Goal: Information Seeking & Learning: Learn about a topic

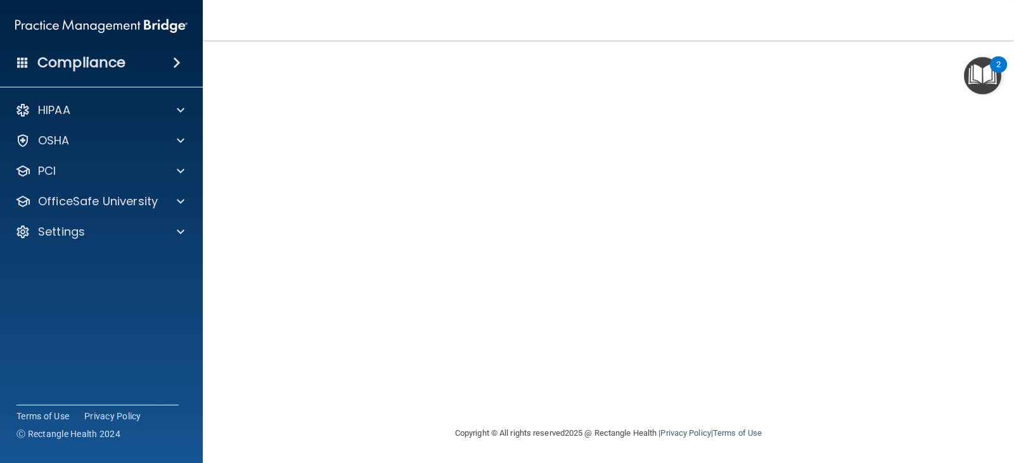
scroll to position [101, 0]
click at [987, 70] on img "Open Resource Center, 2 new notifications" at bounding box center [982, 75] width 37 height 37
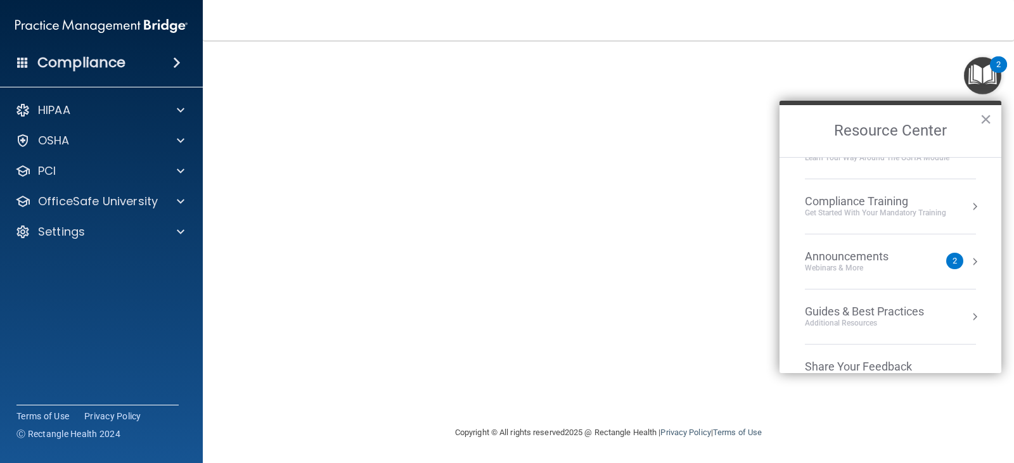
scroll to position [181, 0]
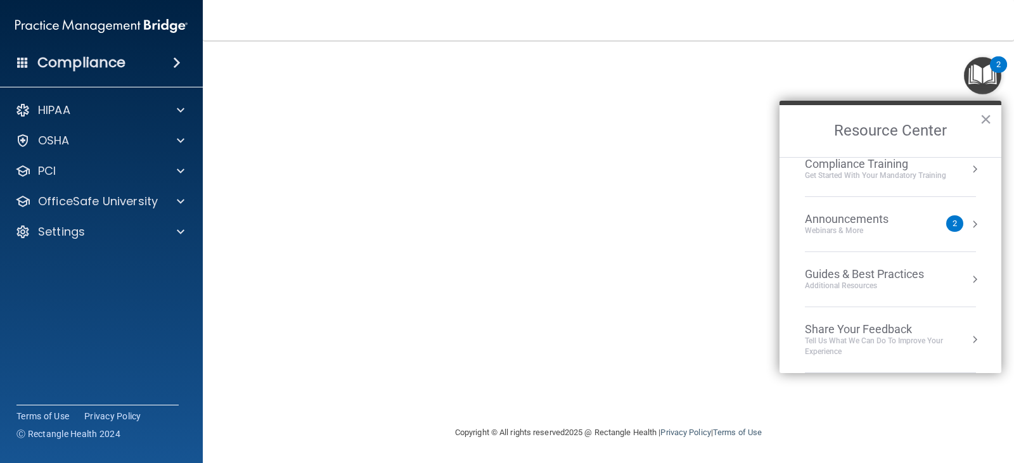
click at [880, 224] on div "Announcements" at bounding box center [859, 219] width 109 height 14
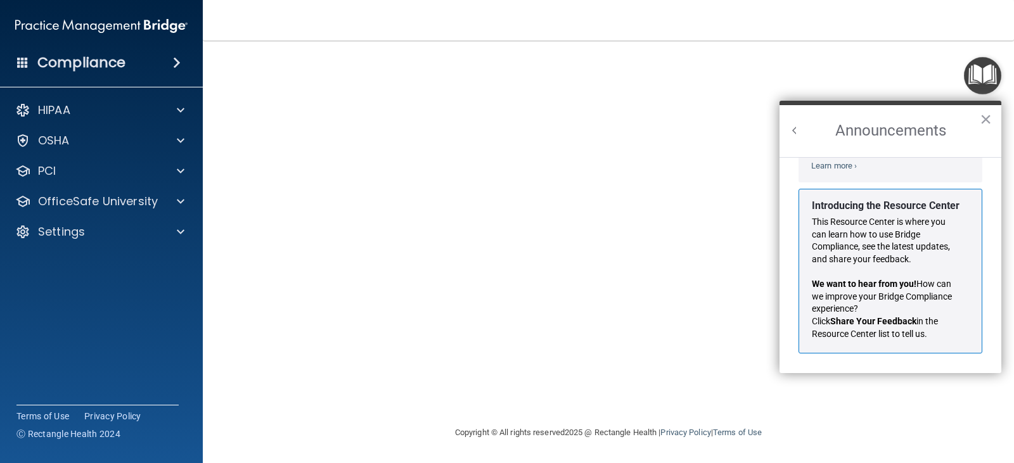
scroll to position [222, 0]
click at [859, 316] on p "Click Share Your Feedback in the Resource Center list to tell us." at bounding box center [886, 328] width 148 height 25
click at [983, 120] on button "×" at bounding box center [986, 119] width 12 height 20
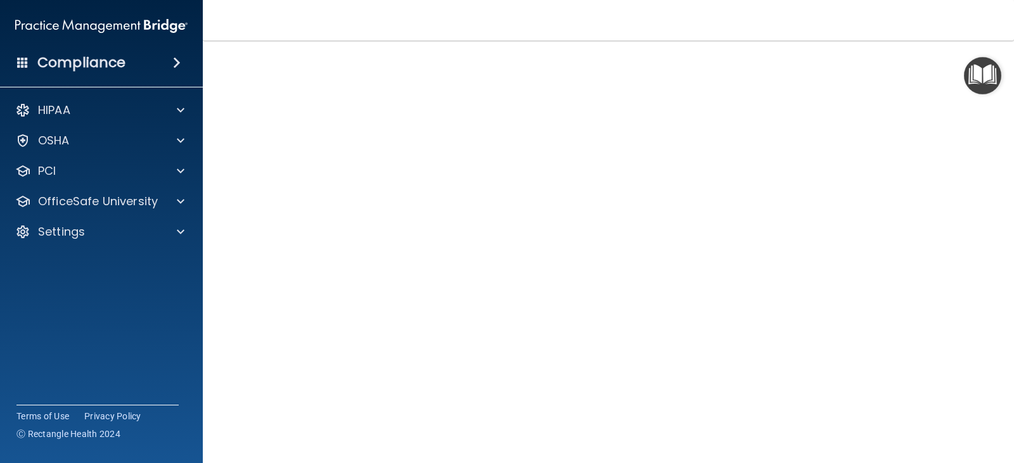
scroll to position [0, 0]
click at [316, 87] on h4 "HIPAA Officer Certification" at bounding box center [609, 82] width 742 height 16
click at [981, 74] on img "Open Resource Center" at bounding box center [982, 75] width 37 height 37
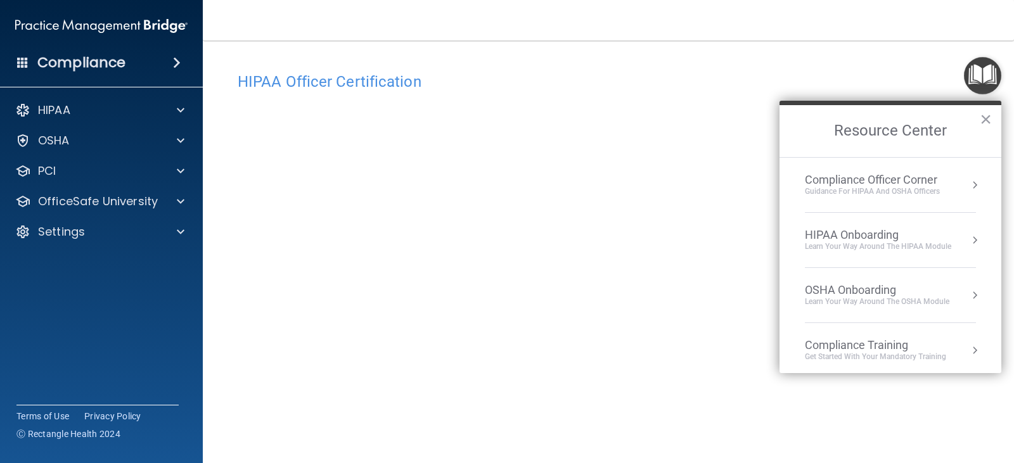
click at [868, 188] on div "Guidance for HIPAA and OSHA Officers" at bounding box center [872, 191] width 135 height 11
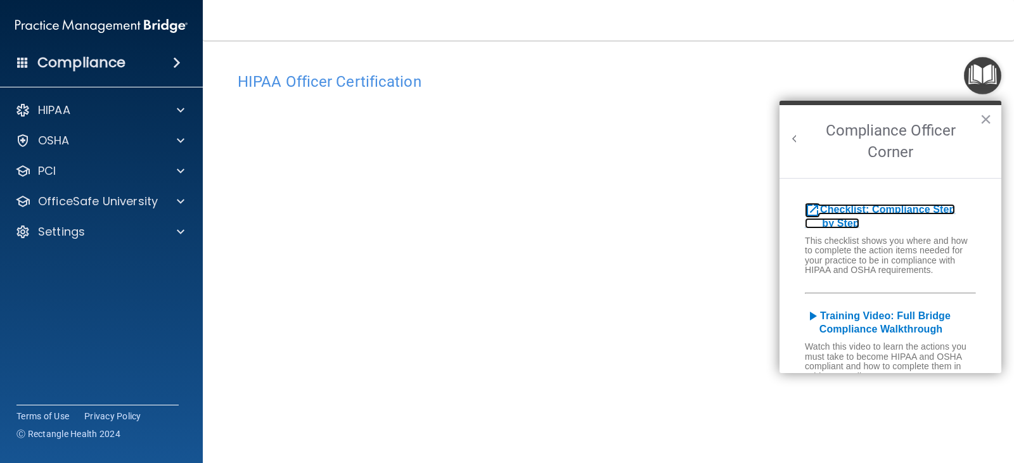
click at [842, 214] on b "Checklist: Compliance Step by Step" at bounding box center [880, 216] width 150 height 25
click at [853, 212] on b "Checklist: Compliance Step by Step" at bounding box center [880, 216] width 150 height 25
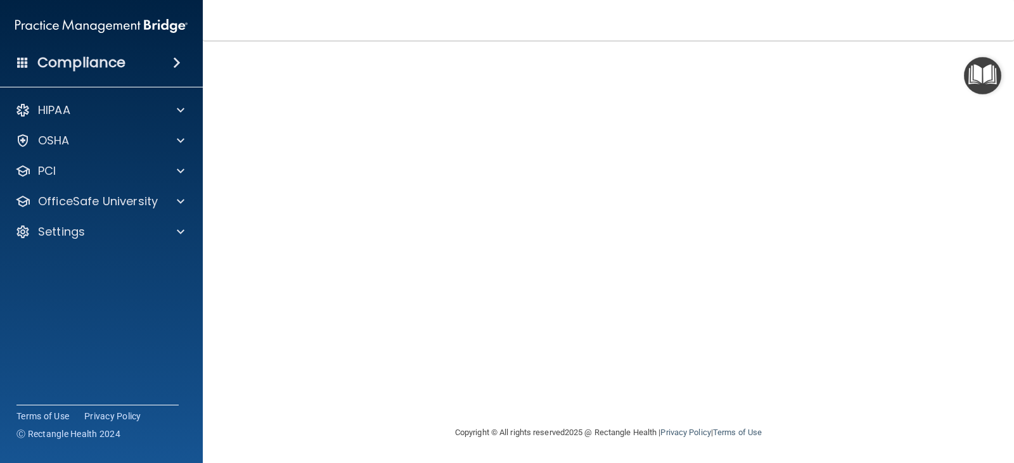
scroll to position [3, 0]
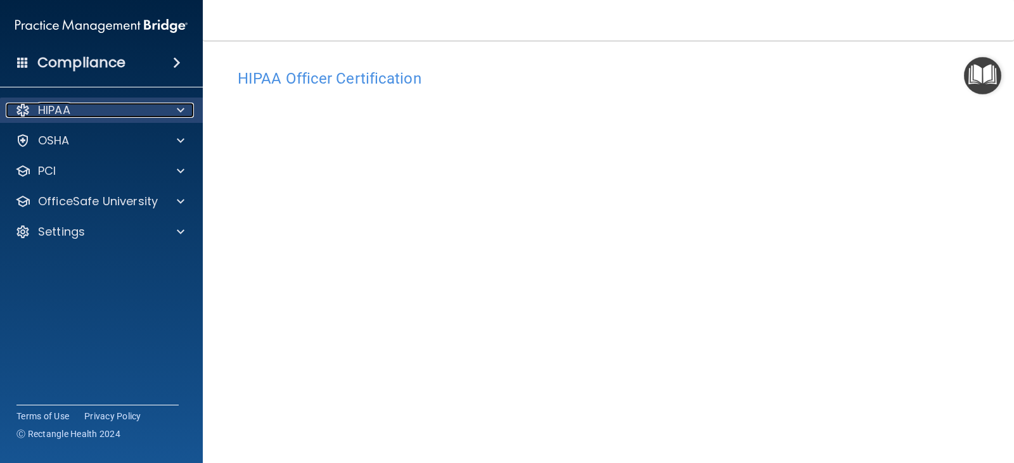
click at [87, 105] on div "HIPAA" at bounding box center [84, 110] width 157 height 15
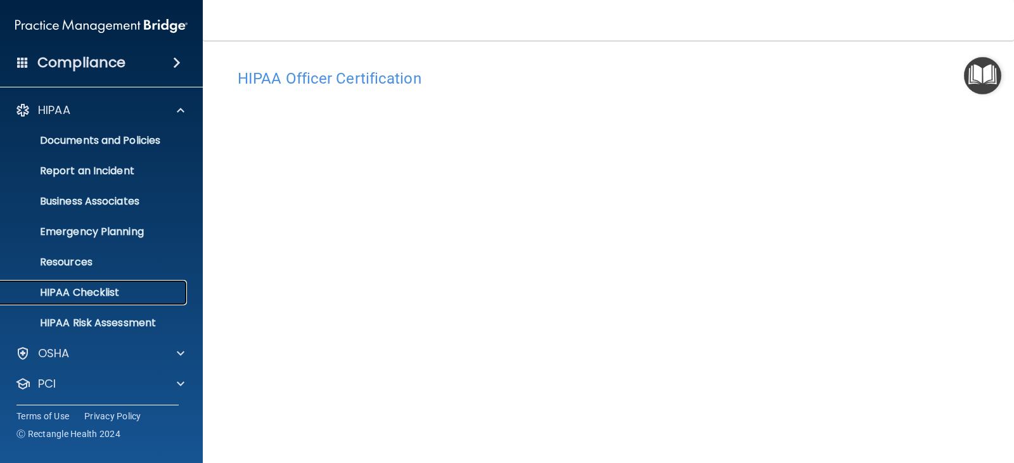
click at [112, 298] on p "HIPAA Checklist" at bounding box center [94, 293] width 173 height 13
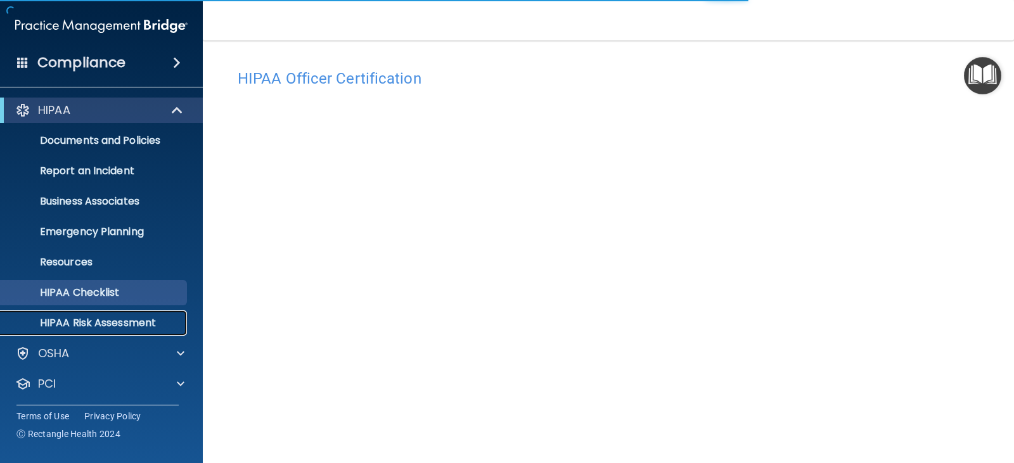
click at [112, 319] on p "HIPAA Risk Assessment" at bounding box center [94, 323] width 173 height 13
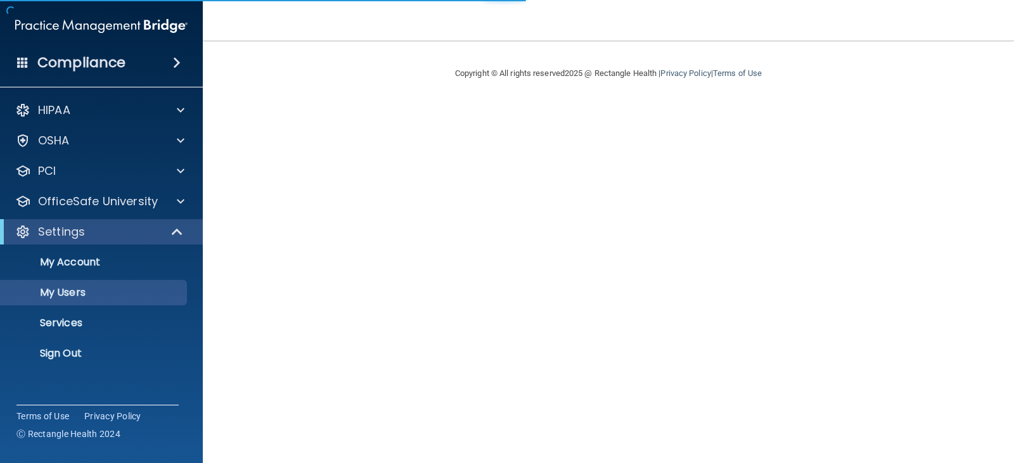
select select "20"
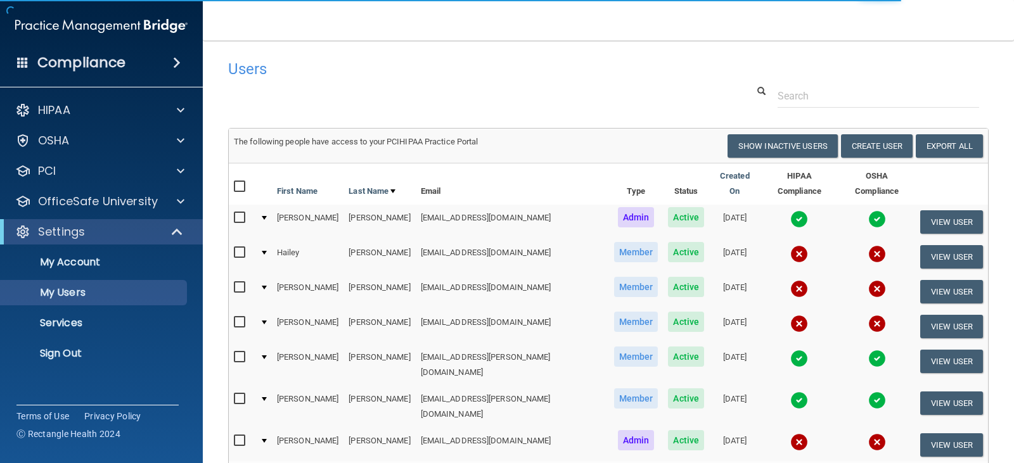
scroll to position [63, 0]
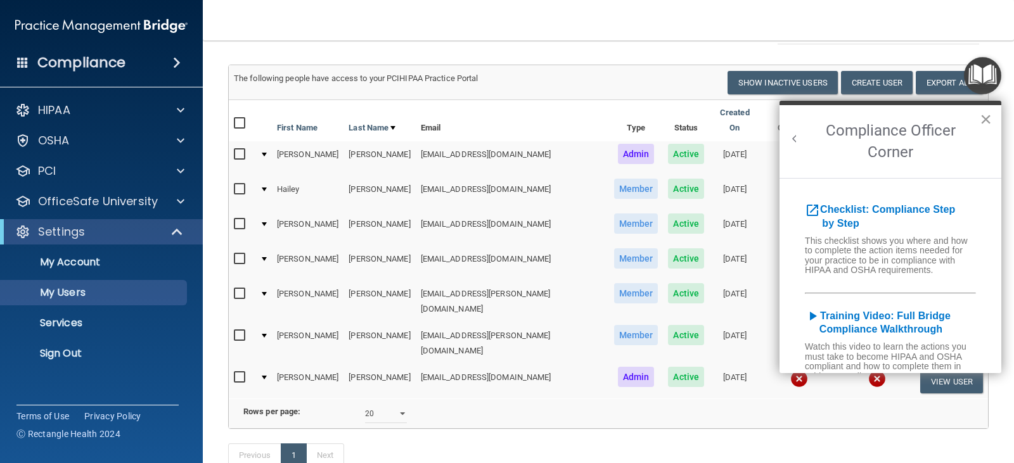
click at [986, 122] on button "×" at bounding box center [986, 119] width 12 height 20
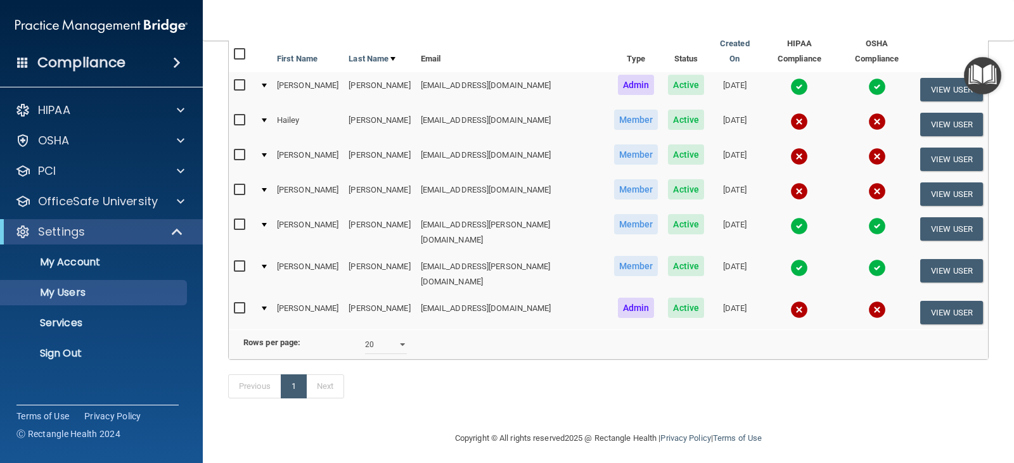
scroll to position [69, 0]
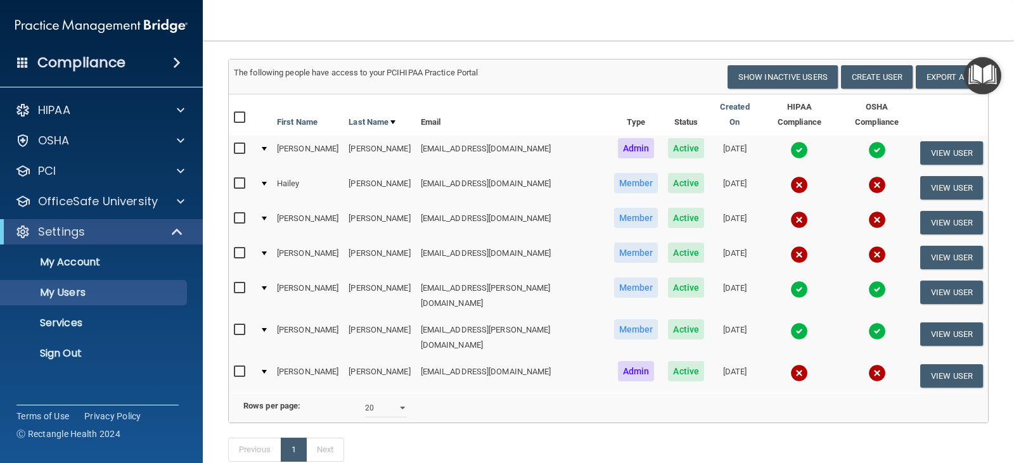
click at [790, 323] on img at bounding box center [799, 332] width 18 height 18
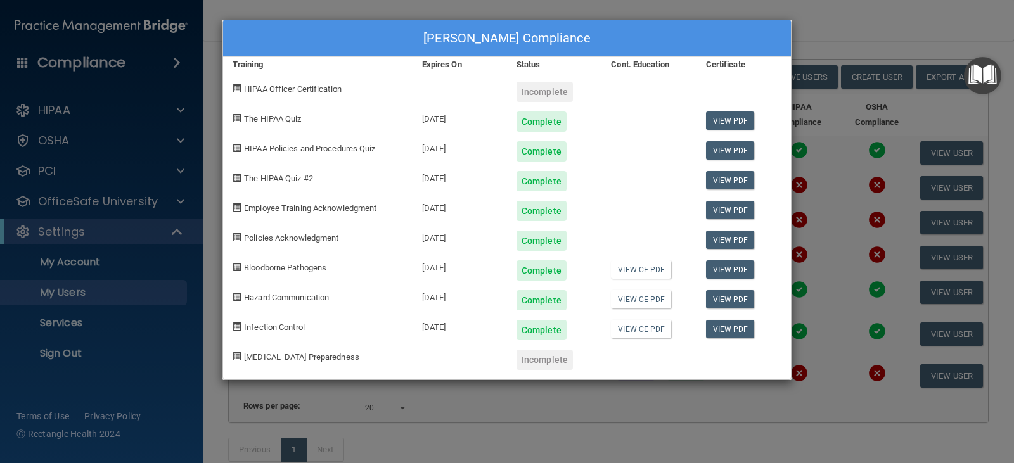
click at [834, 20] on div "Sara Jimenez's Compliance Training Expires On Status Cont. Education Certificat…" at bounding box center [507, 231] width 1014 height 463
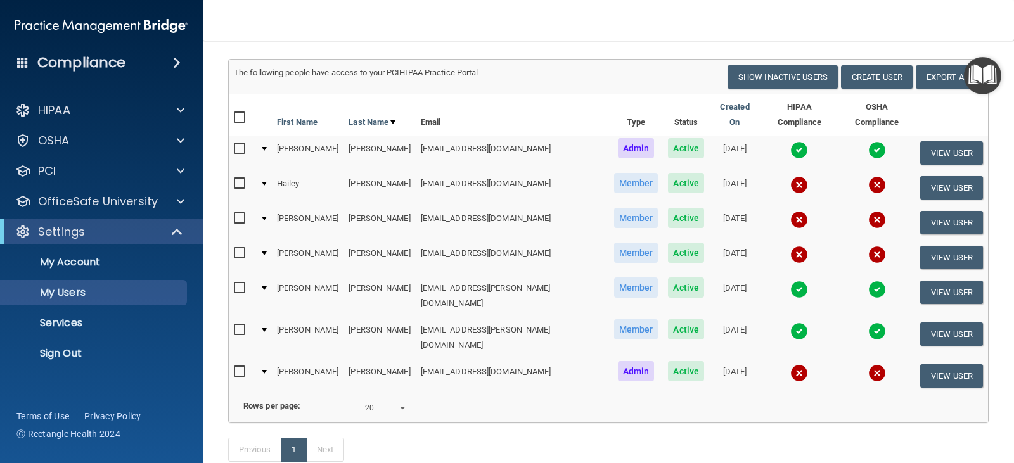
click at [790, 281] on img at bounding box center [799, 290] width 18 height 18
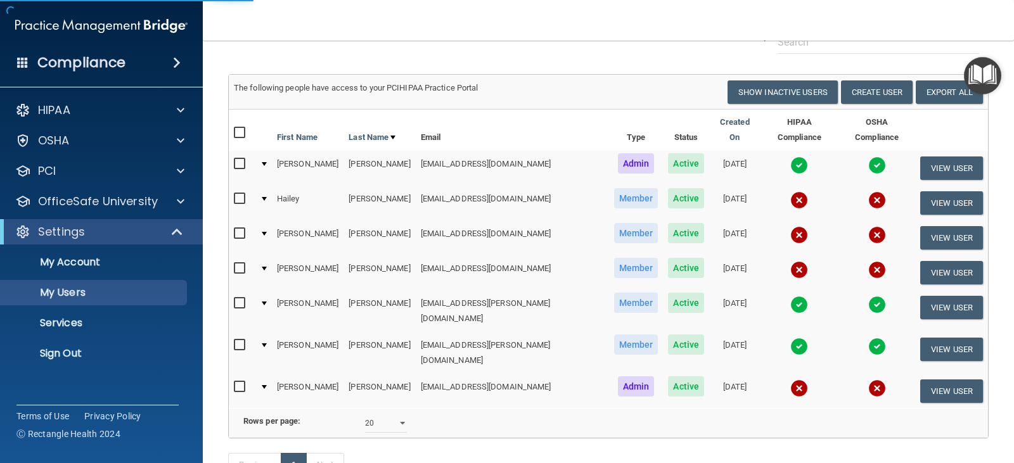
click at [790, 296] on img at bounding box center [799, 305] width 18 height 18
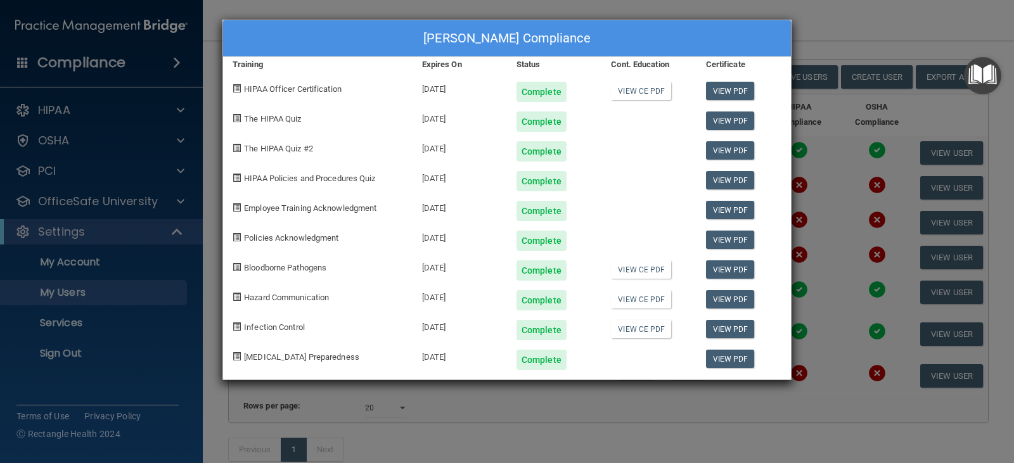
click at [813, 3] on div "Stephanie Grooms's Compliance Training Expires On Status Cont. Education Certif…" at bounding box center [507, 231] width 1014 height 463
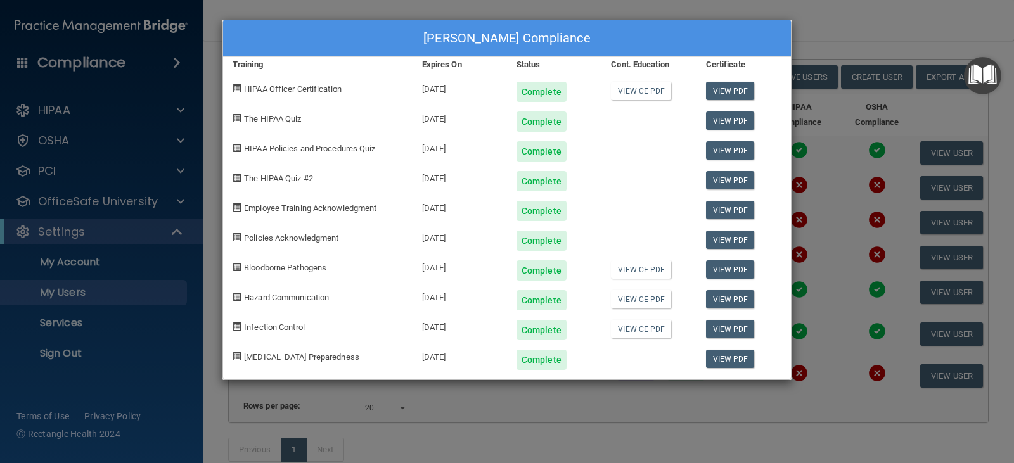
click at [816, 151] on div "Stephanie Grooms's Compliance Training Expires On Status Cont. Education Certif…" at bounding box center [507, 231] width 1014 height 463
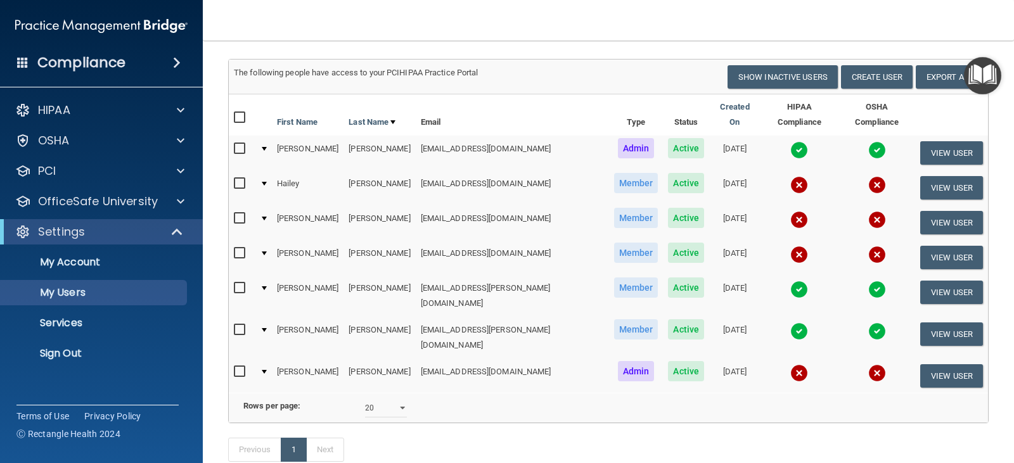
click at [790, 364] on img at bounding box center [799, 373] width 18 height 18
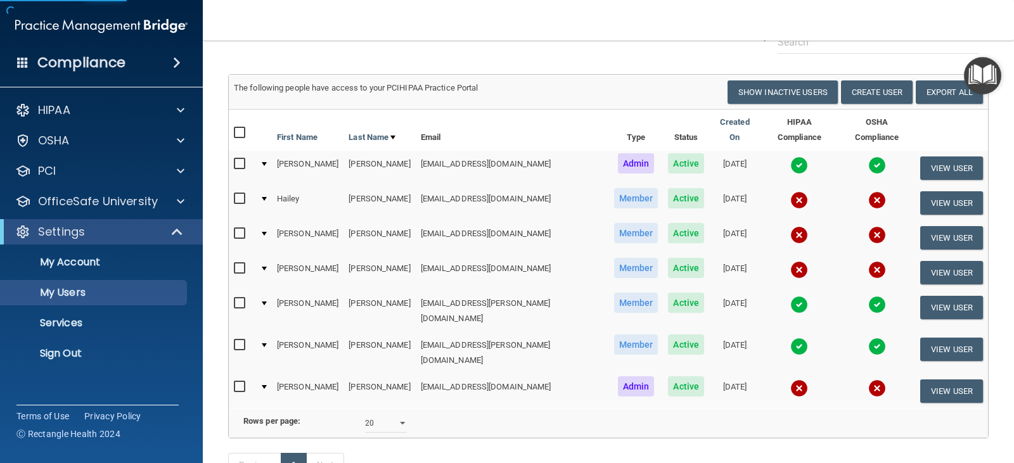
click at [790, 380] on img at bounding box center [799, 389] width 18 height 18
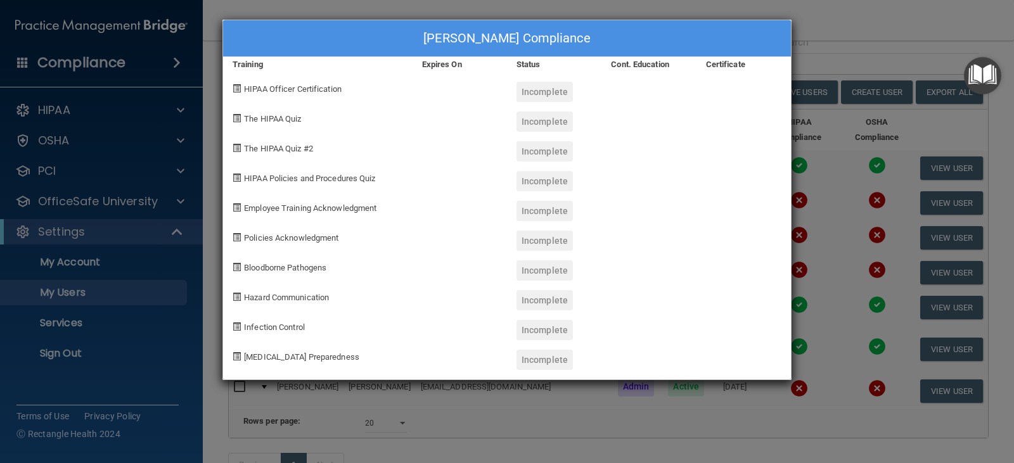
click at [554, 90] on div "Incomplete" at bounding box center [545, 92] width 56 height 20
click at [688, 5] on div "Alejandra Oyuela's Compliance Training Expires On Status Cont. Education Certif…" at bounding box center [507, 231] width 1014 height 463
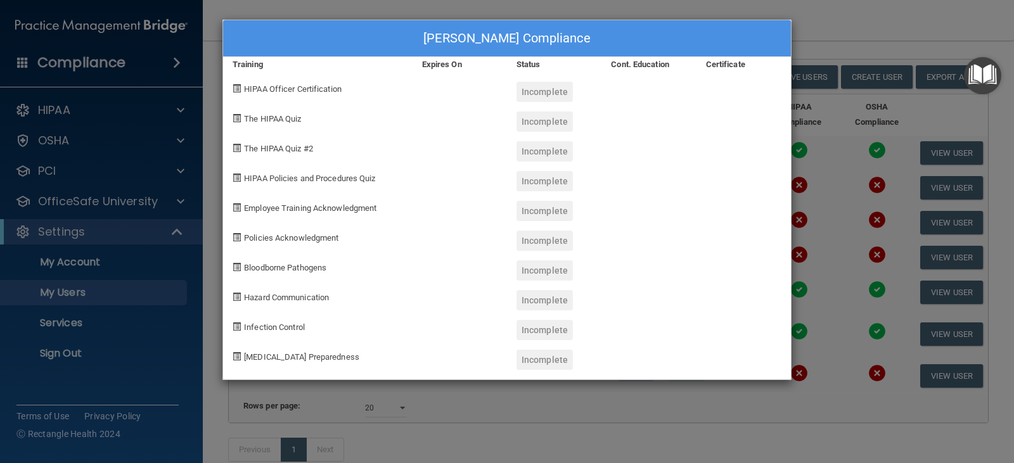
click at [894, 302] on div "Alejandra Oyuela's Compliance Training Expires On Status Cont. Education Certif…" at bounding box center [507, 231] width 1014 height 463
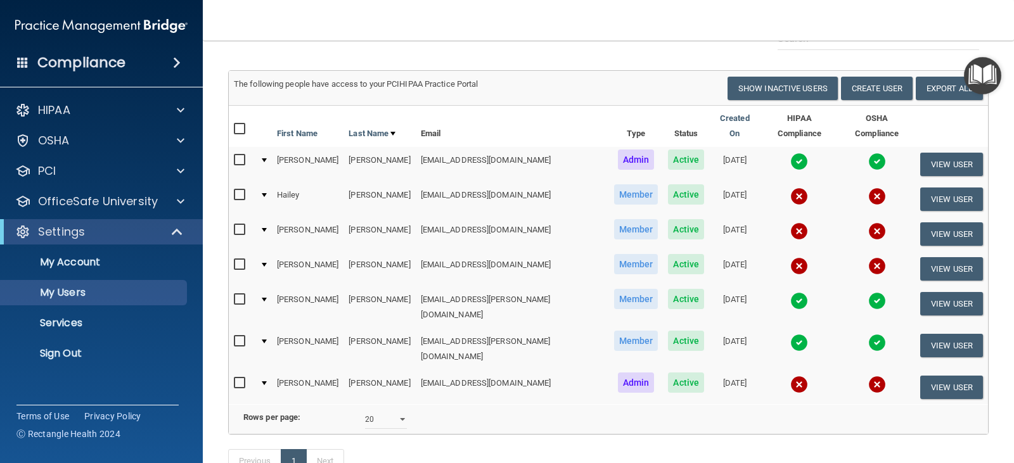
scroll to position [132, 0]
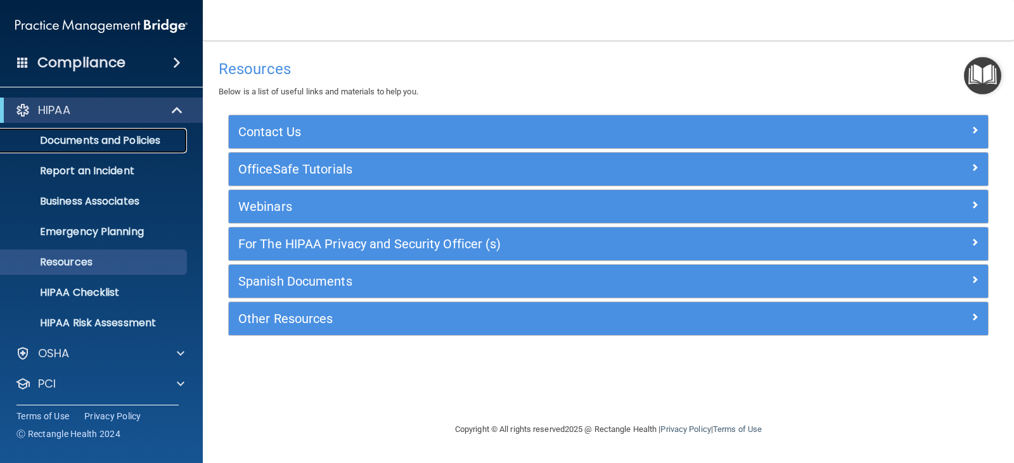
click at [126, 136] on p "Documents and Policies" at bounding box center [94, 140] width 173 height 13
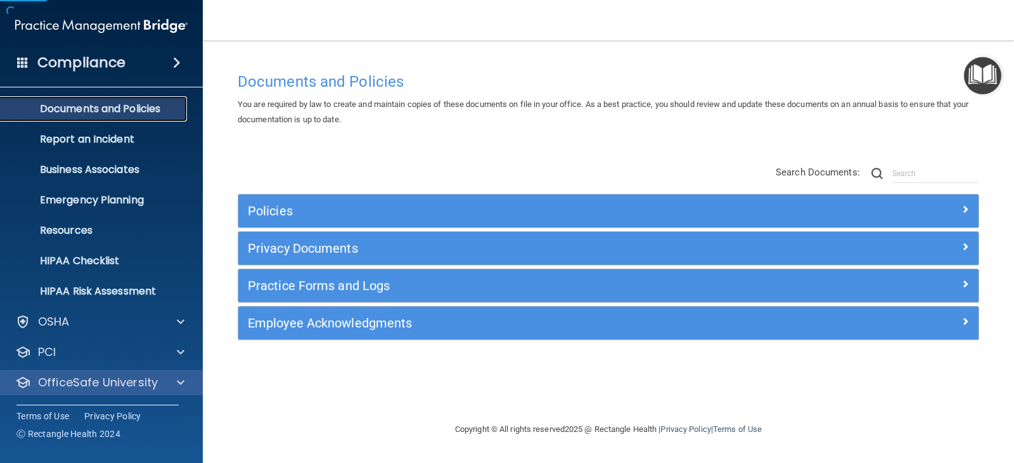
scroll to position [63, 0]
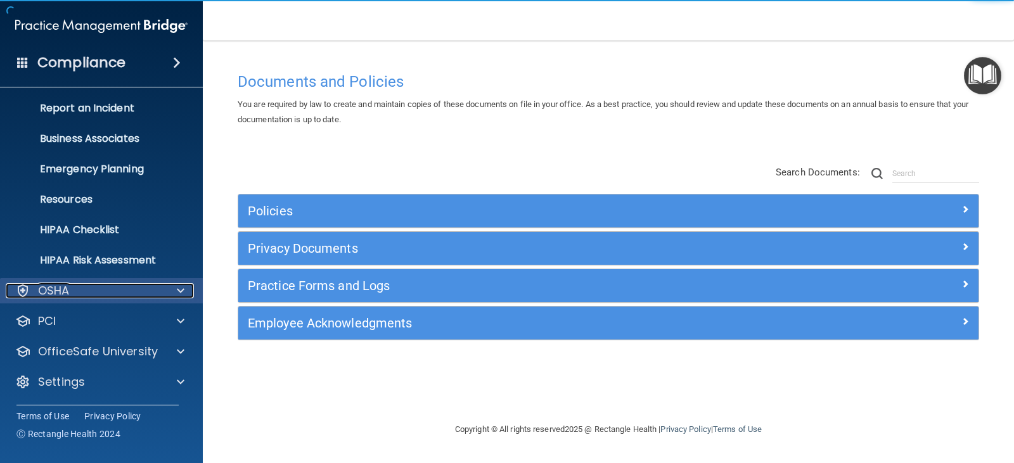
click at [129, 288] on div "OSHA" at bounding box center [84, 290] width 157 height 15
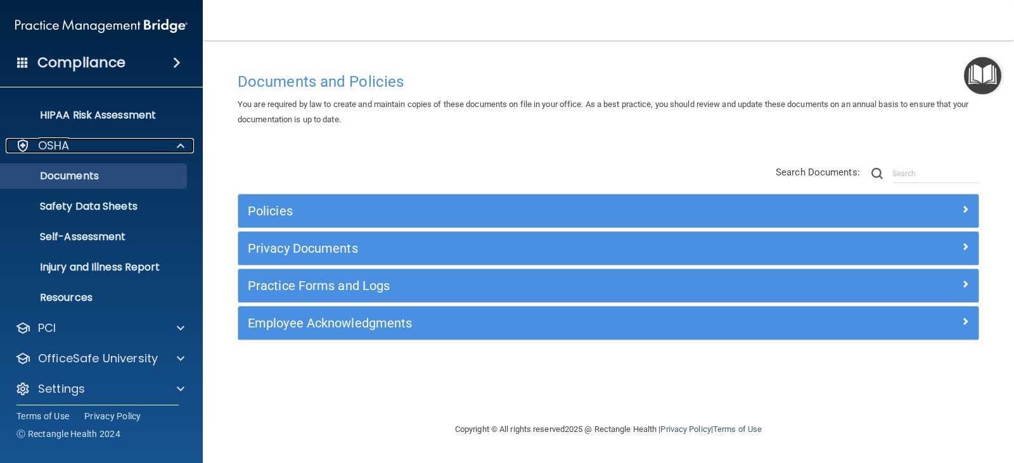
scroll to position [215, 0]
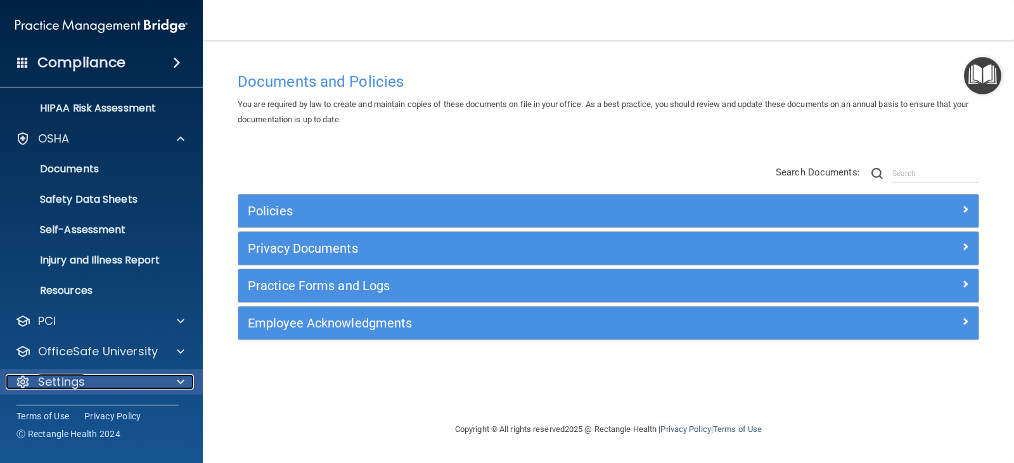
click at [100, 389] on div "Settings" at bounding box center [84, 382] width 157 height 15
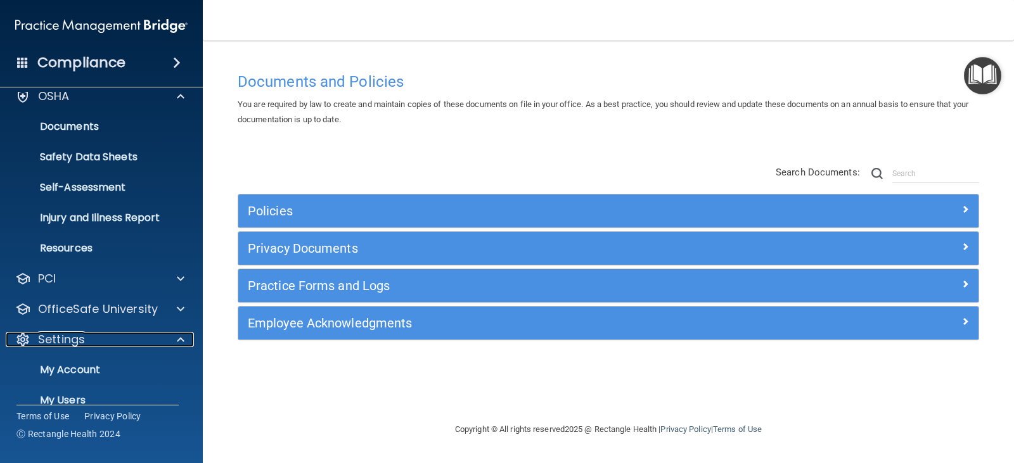
scroll to position [146, 0]
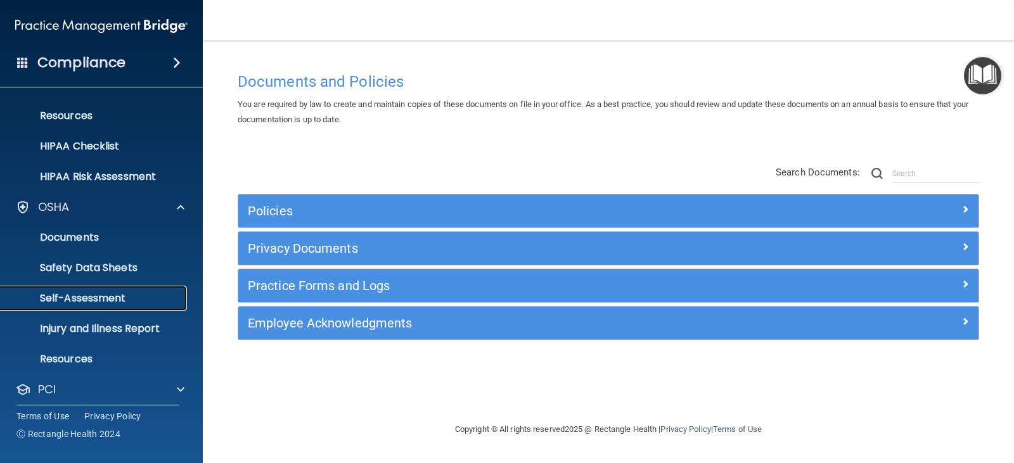
click at [74, 303] on p "Self-Assessment" at bounding box center [94, 298] width 173 height 13
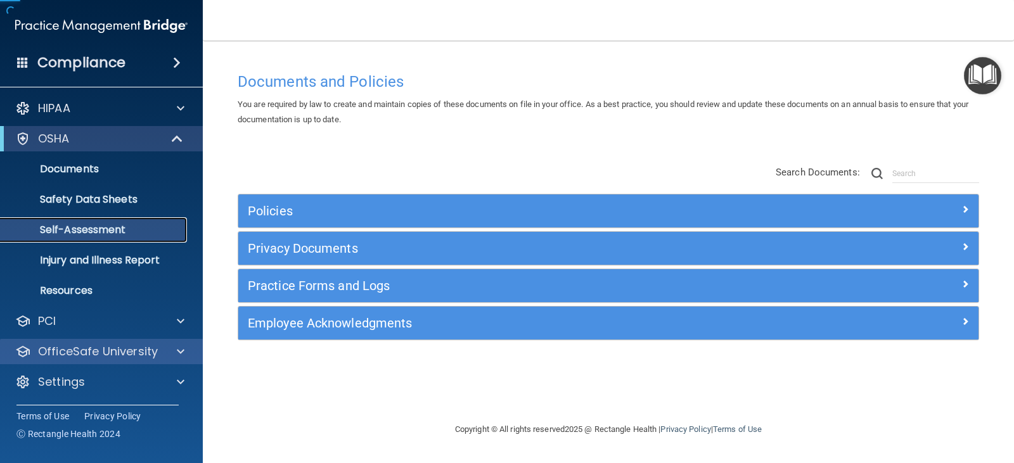
scroll to position [2, 0]
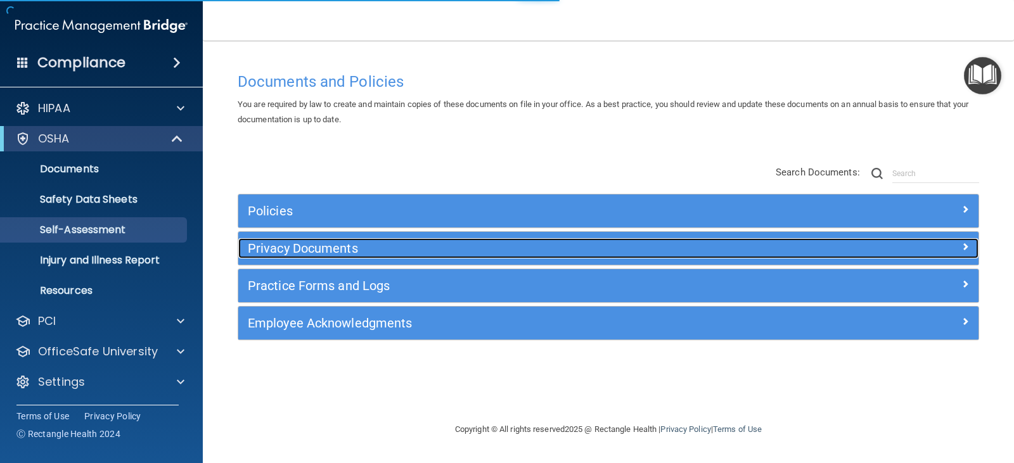
click at [292, 252] on h5 "Privacy Documents" at bounding box center [516, 248] width 536 height 14
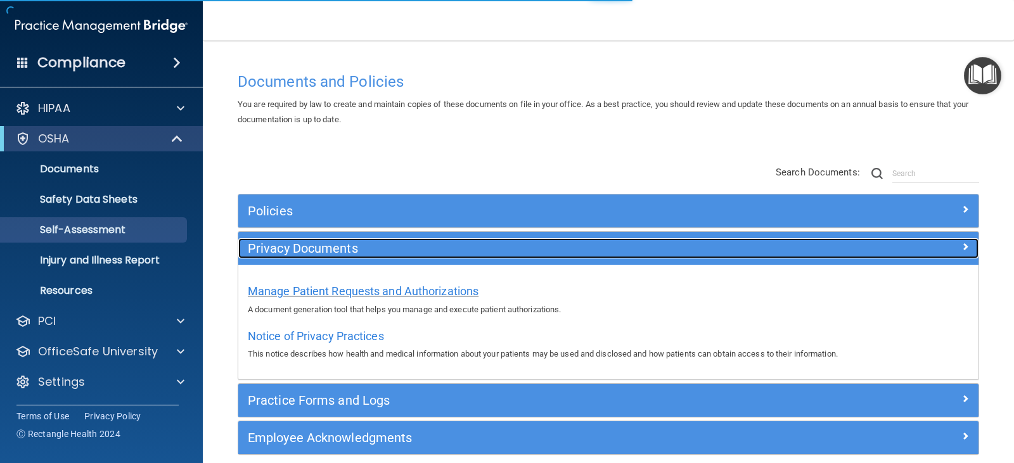
scroll to position [57, 0]
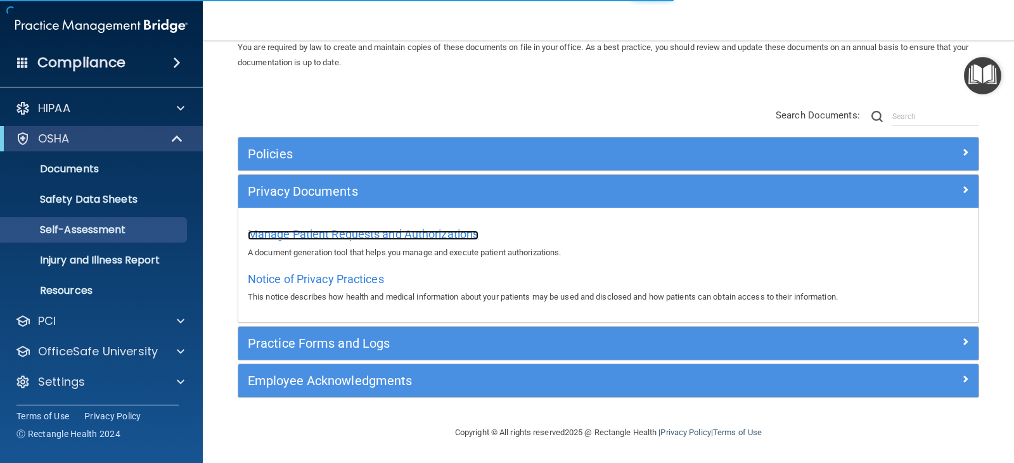
click at [316, 233] on span "Manage Patient Requests and Authorizations" at bounding box center [363, 234] width 231 height 13
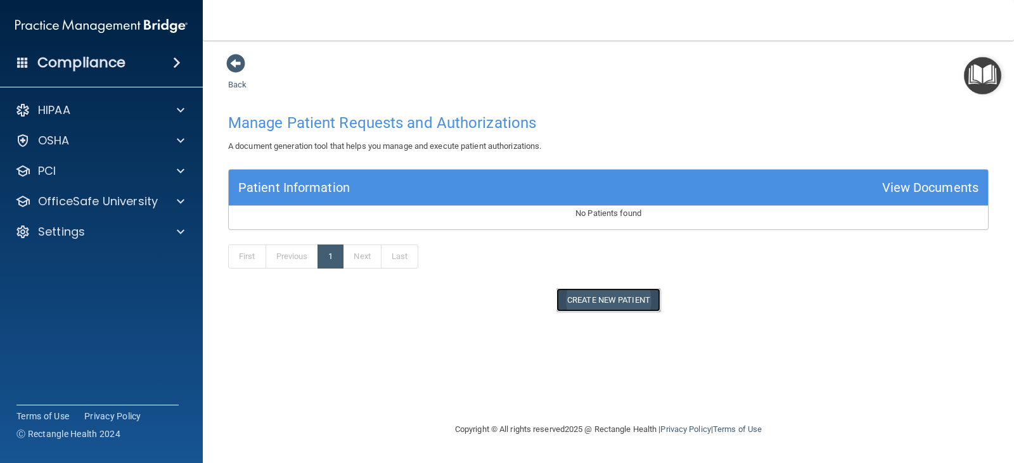
click at [588, 309] on button "Create New Patient" at bounding box center [609, 299] width 104 height 23
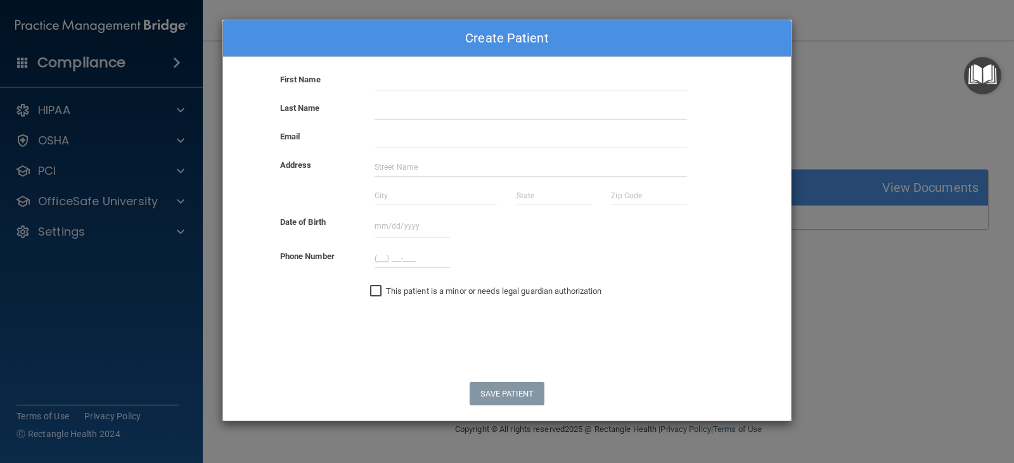
click at [849, 54] on div "Create Patient First Name Last Name Email Address Date of Birth August 2025 Sun…" at bounding box center [507, 231] width 1014 height 463
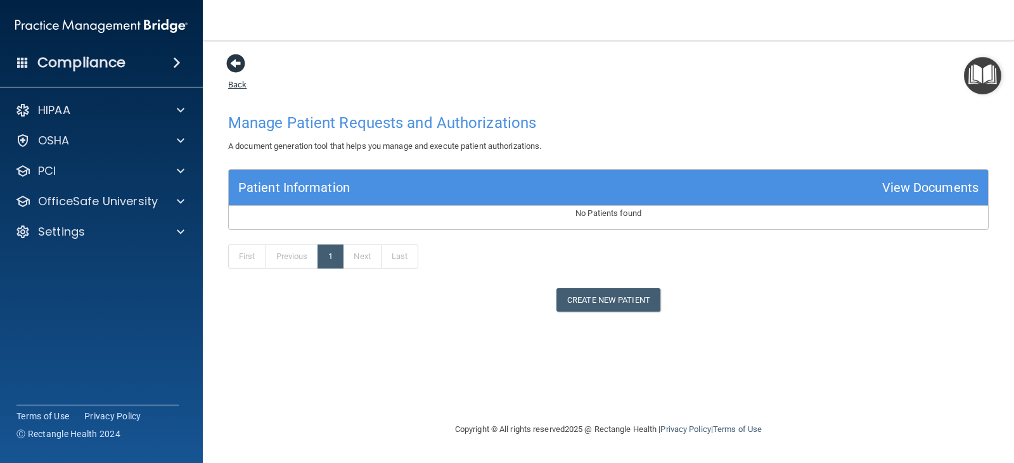
click at [236, 64] on span at bounding box center [235, 63] width 19 height 19
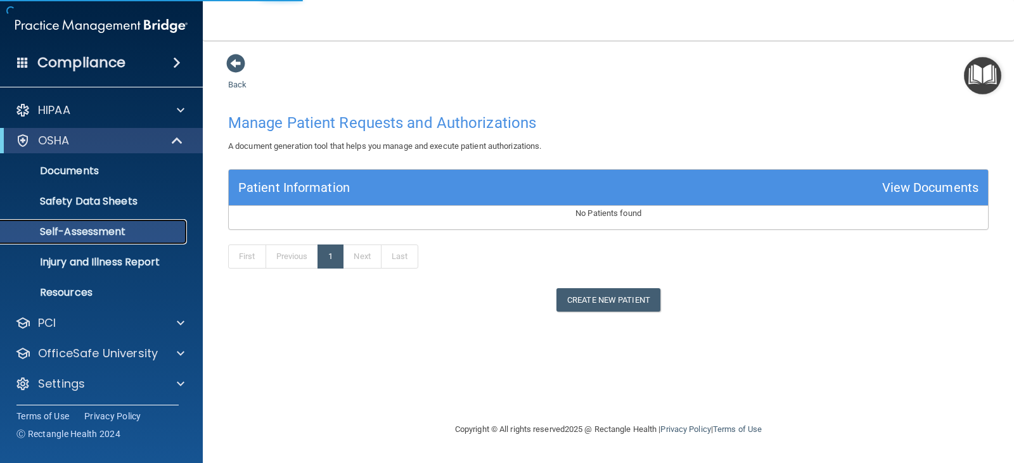
click at [80, 237] on p "Self-Assessment" at bounding box center [94, 232] width 173 height 13
click at [238, 63] on span at bounding box center [235, 63] width 19 height 19
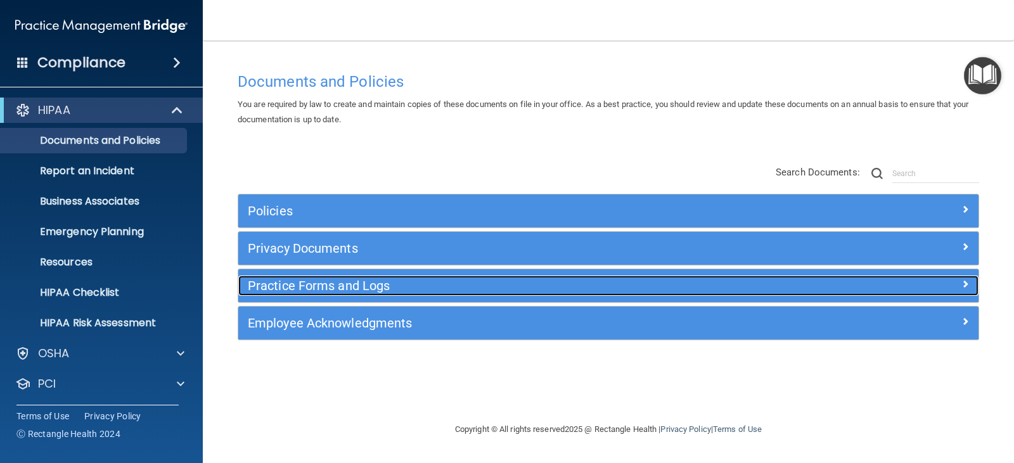
click at [343, 287] on h5 "Practice Forms and Logs" at bounding box center [516, 286] width 536 height 14
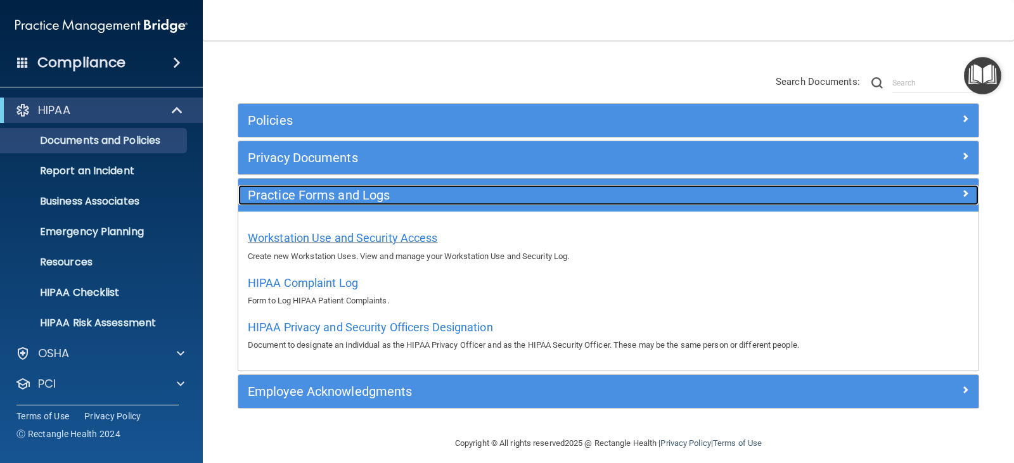
scroll to position [101, 0]
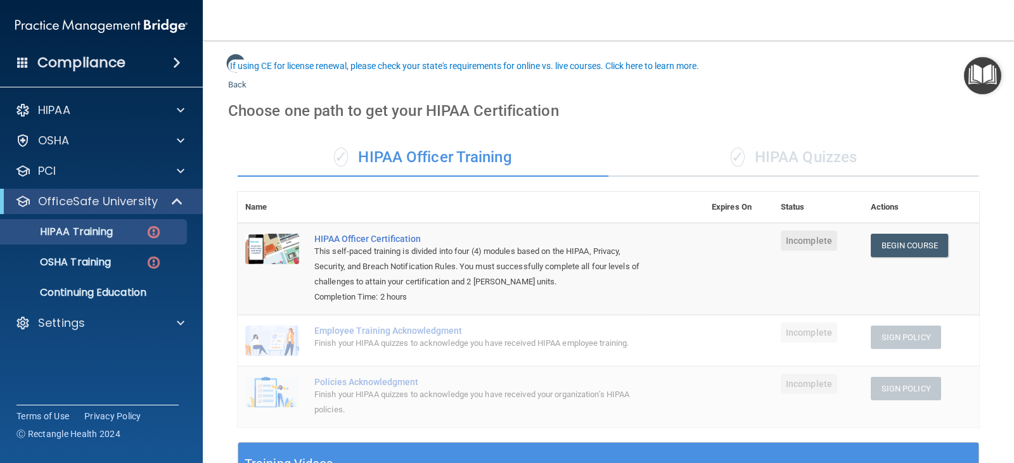
scroll to position [63, 0]
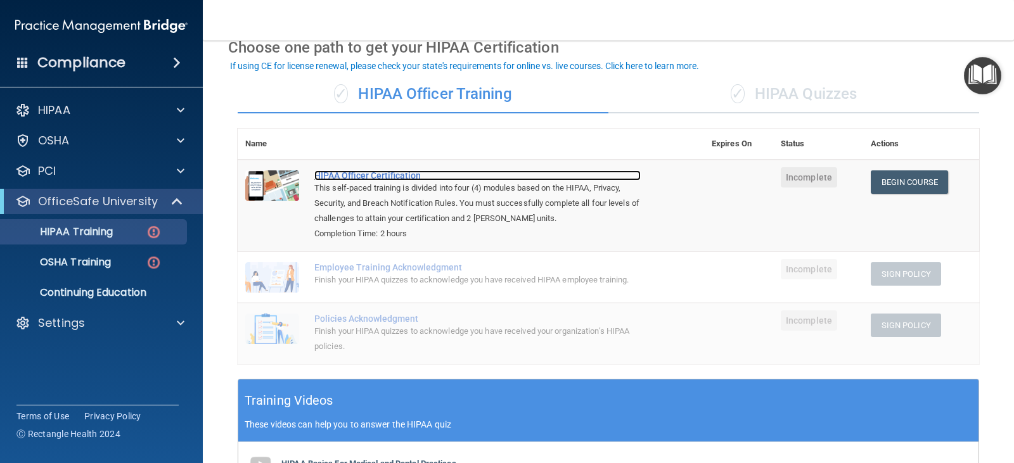
click at [359, 180] on div "HIPAA Officer Certification" at bounding box center [477, 176] width 326 height 10
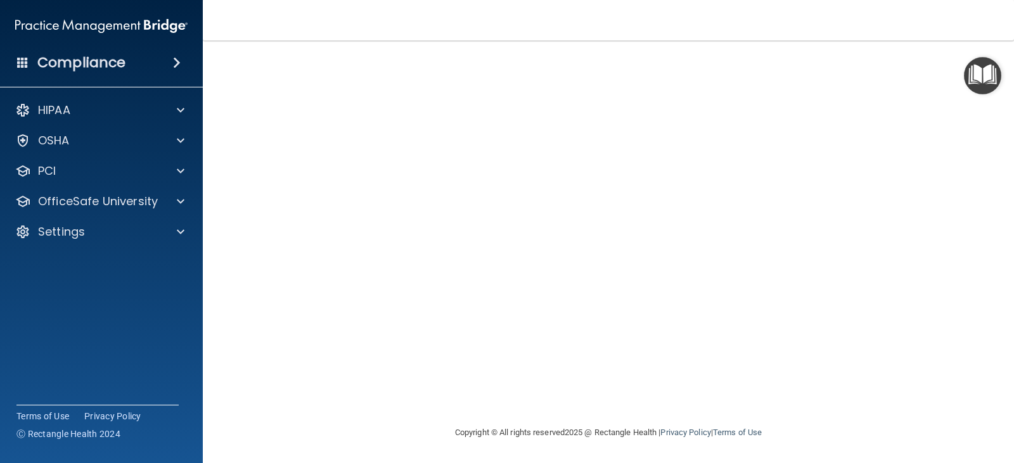
scroll to position [38, 0]
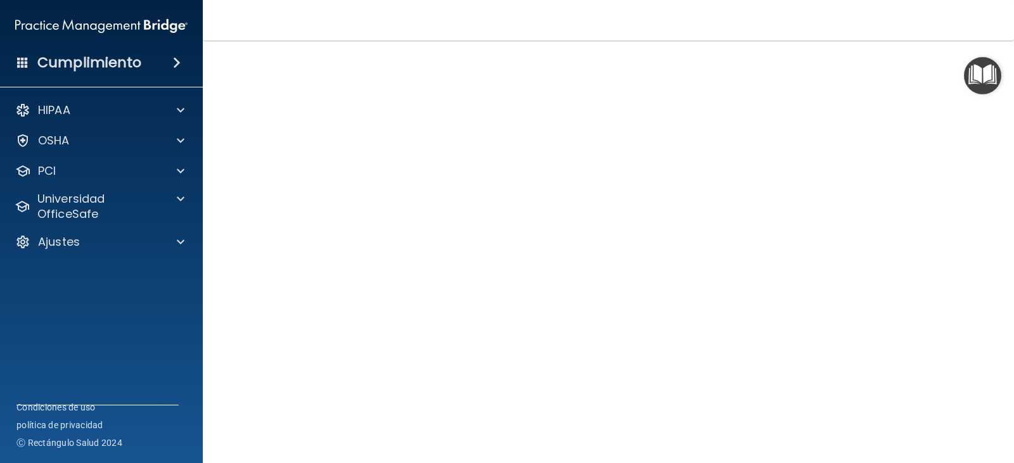
scroll to position [67, 0]
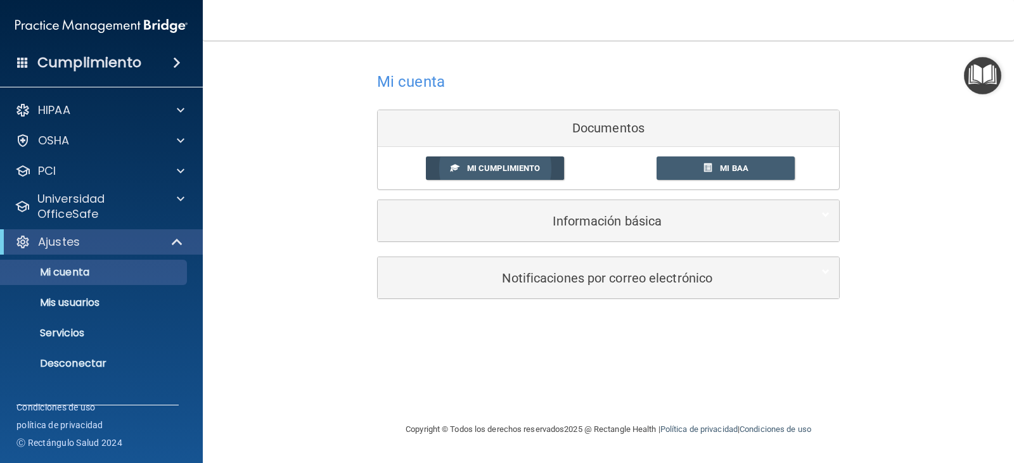
click at [494, 169] on font "Mi cumplimiento" at bounding box center [504, 169] width 74 height 10
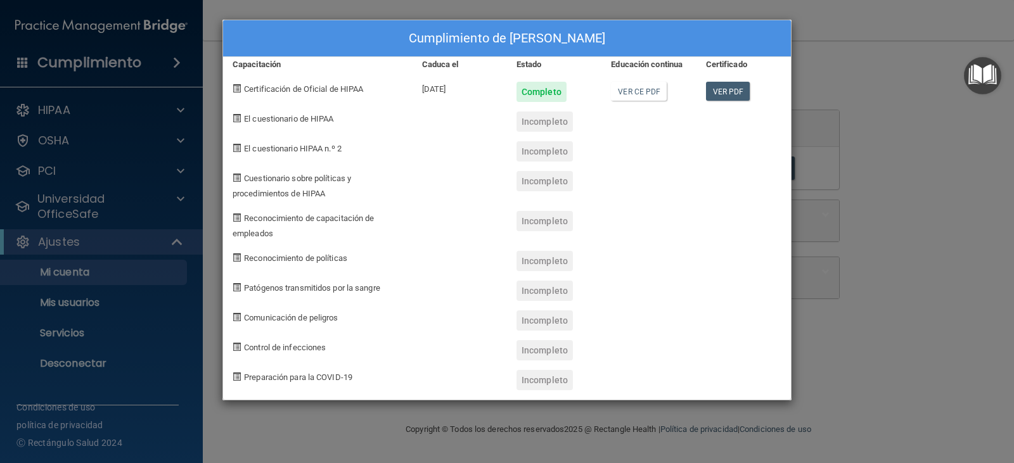
click at [833, 49] on div "Cumplimiento de [PERSON_NAME] Capacitación Caduca el Estado Educación continua …" at bounding box center [507, 231] width 1014 height 463
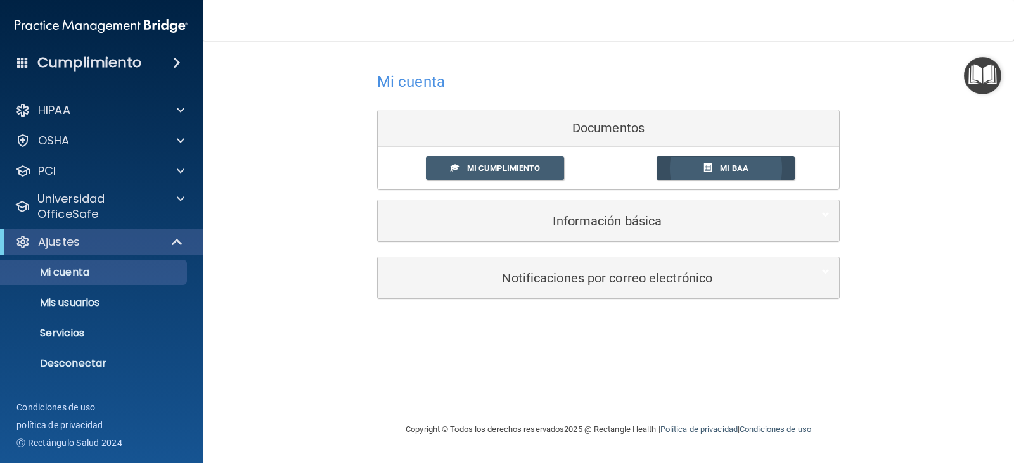
click at [718, 167] on link "Mi BAA" at bounding box center [726, 168] width 139 height 23
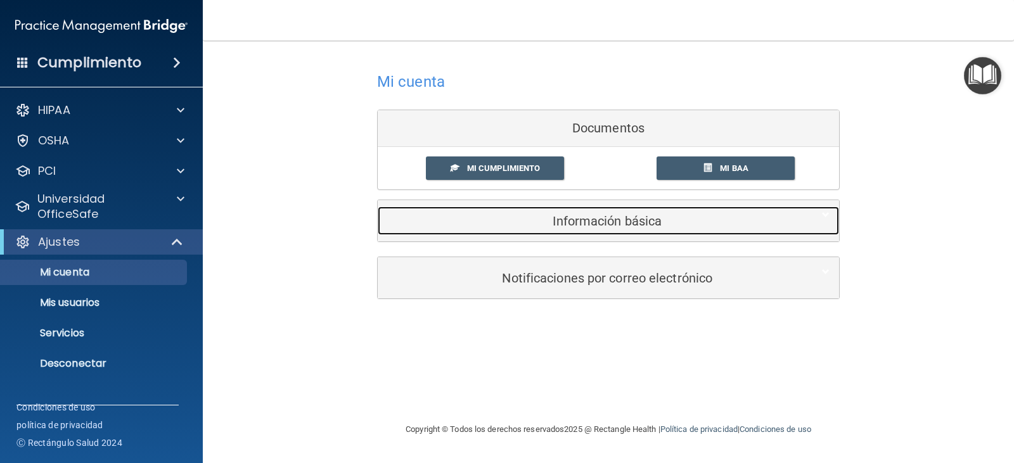
click at [615, 226] on font "Información básica" at bounding box center [607, 221] width 109 height 15
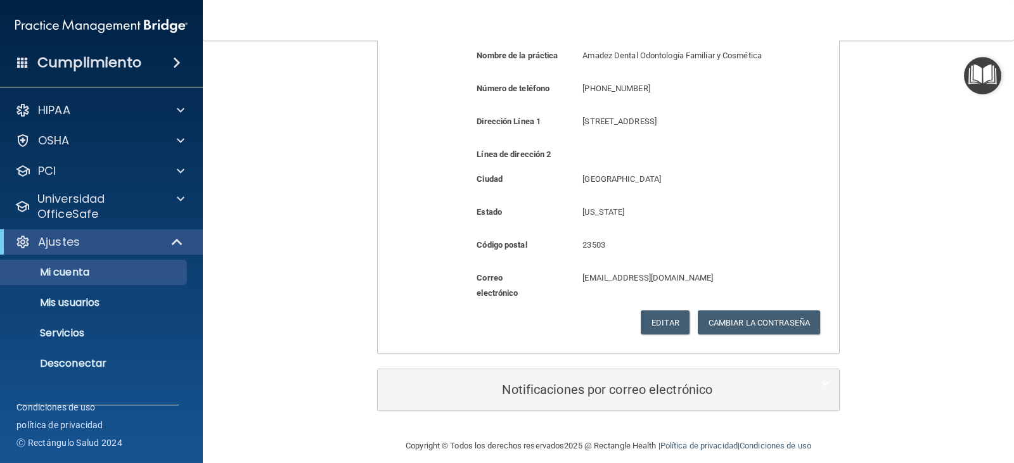
scroll to position [292, 0]
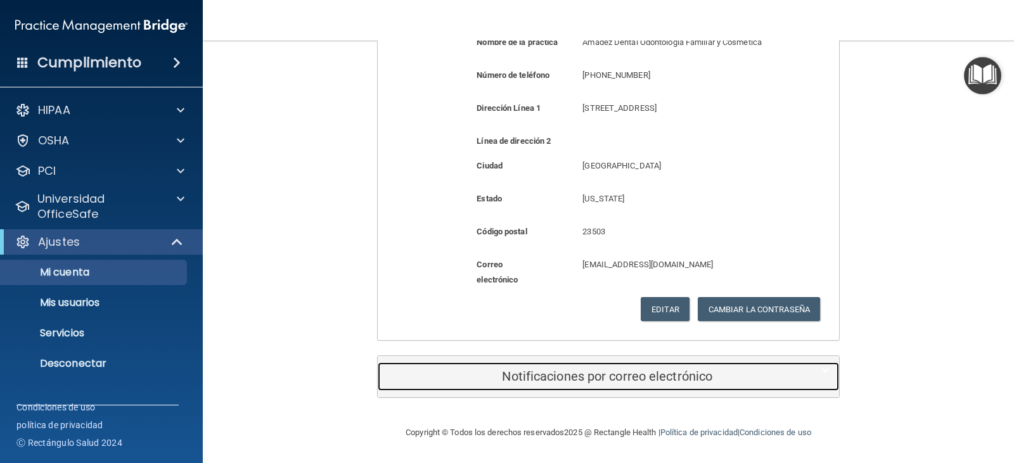
click at [622, 374] on font "Notificaciones por correo electrónico" at bounding box center [607, 376] width 210 height 15
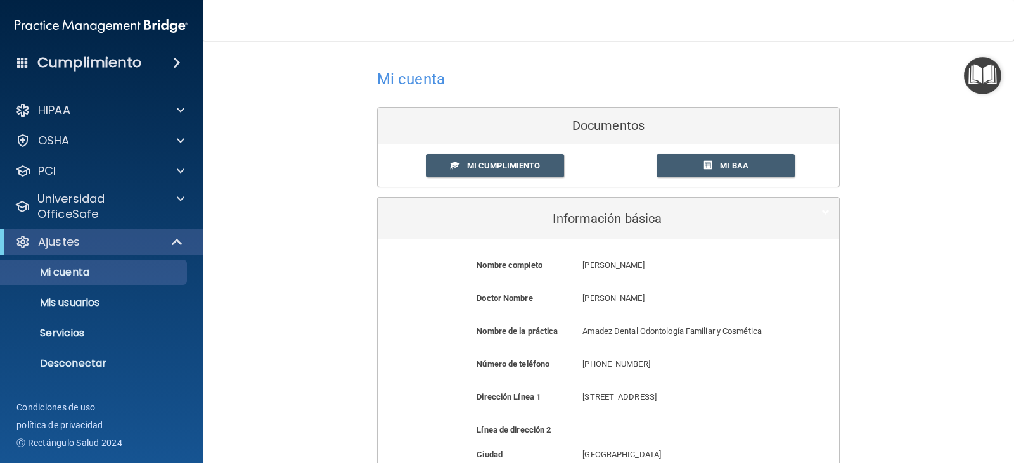
scroll to position [0, 0]
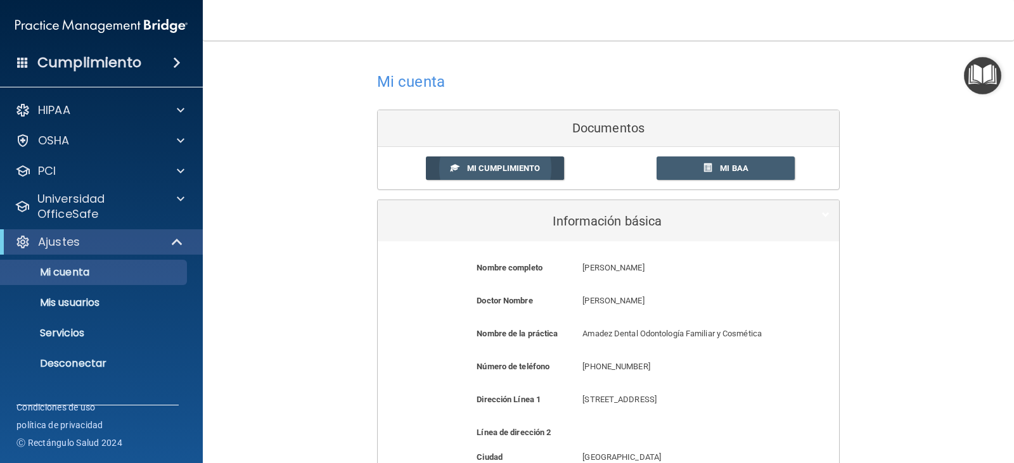
click at [522, 167] on font "Mi cumplimiento" at bounding box center [504, 169] width 74 height 10
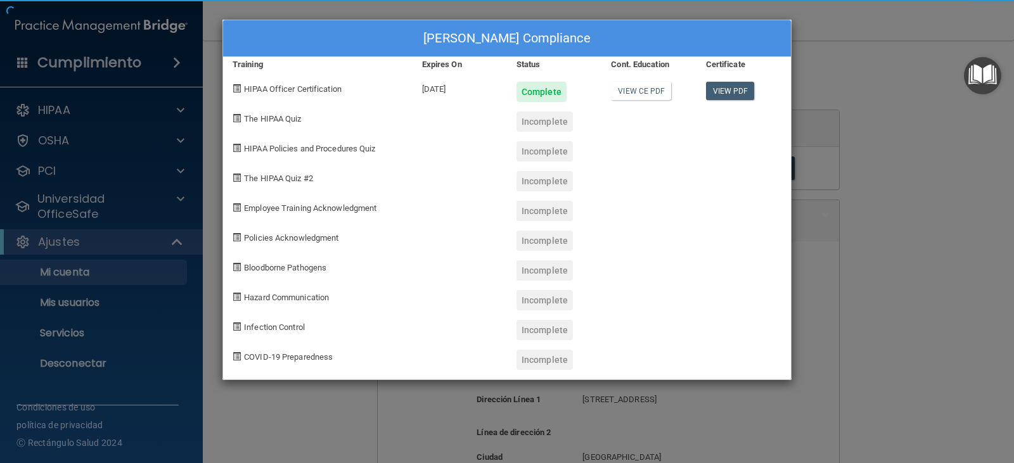
click at [719, 157] on div "Alejandra Oyuela's Compliance Training Expires On Status Cont. Education Certif…" at bounding box center [506, 200] width 569 height 361
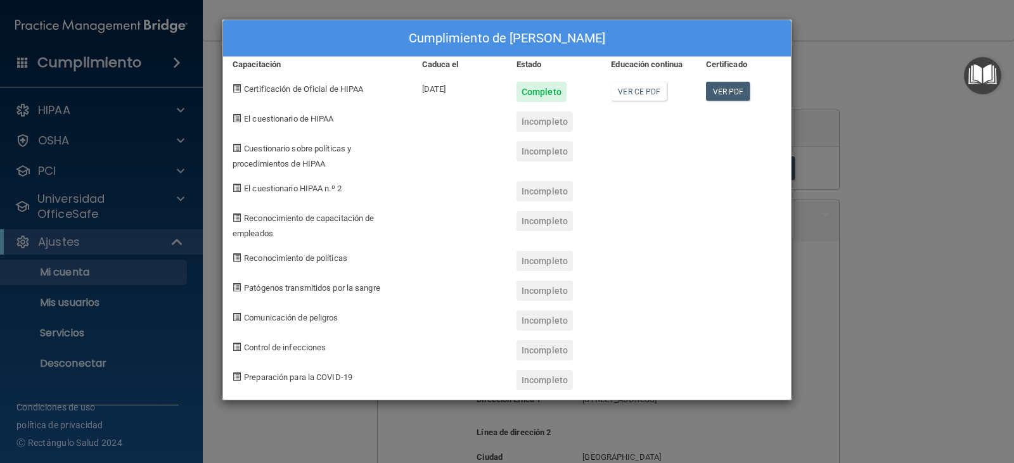
click at [311, 122] on font "El cuestionario de HIPAA" at bounding box center [288, 119] width 89 height 10
click at [638, 90] on font "Ver CE PDF" at bounding box center [639, 91] width 42 height 9
click at [842, 71] on div "Cumplimiento de Alejandra Oyuela Capacitación Caduca el Estado Educación contin…" at bounding box center [507, 231] width 1014 height 463
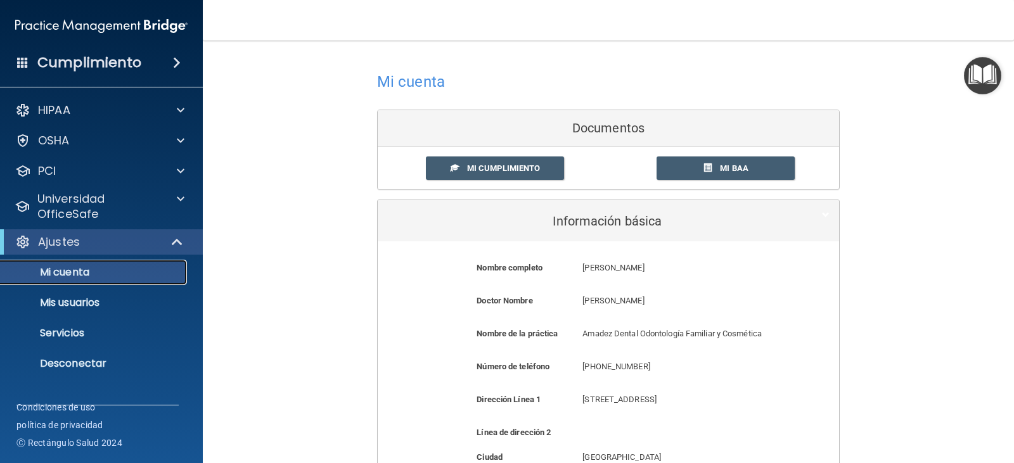
click at [75, 273] on font "Mi cuenta" at bounding box center [64, 272] width 49 height 15
click at [80, 303] on font "Mis usuarios" at bounding box center [70, 302] width 60 height 15
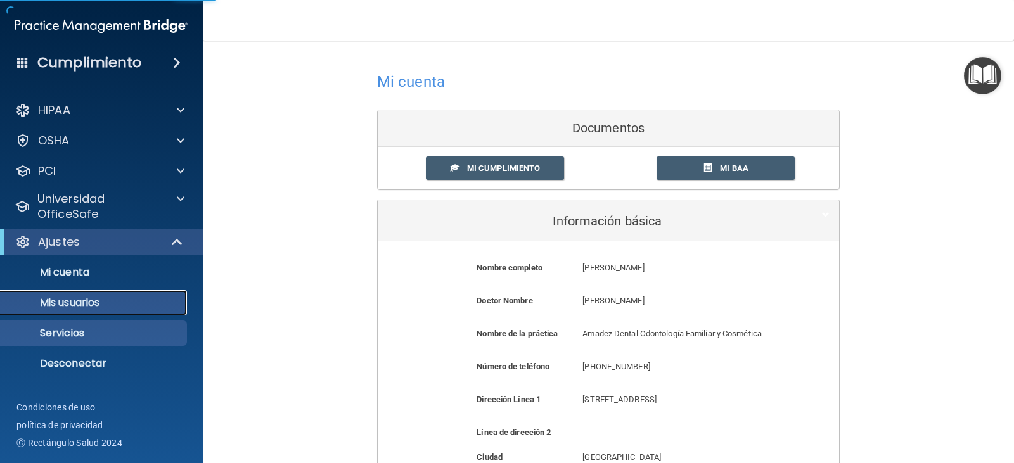
select select "20"
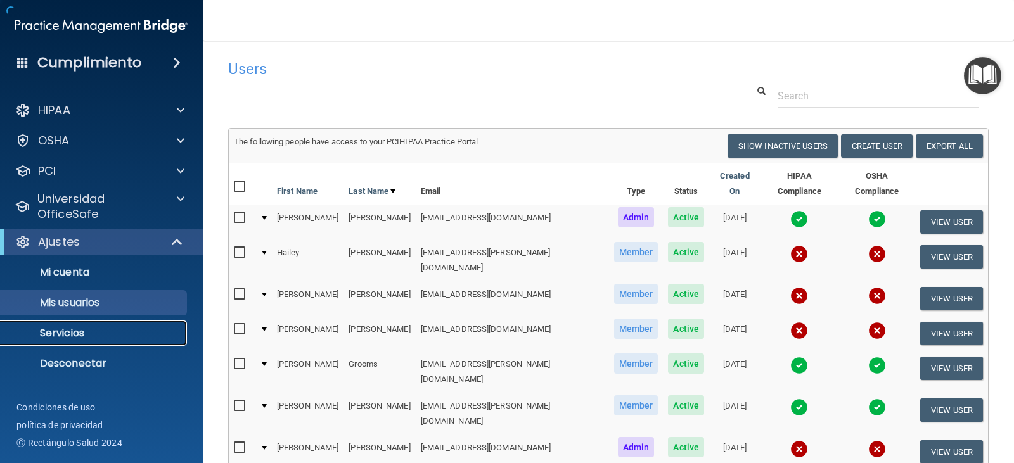
click at [68, 339] on font "Servicios" at bounding box center [62, 333] width 44 height 15
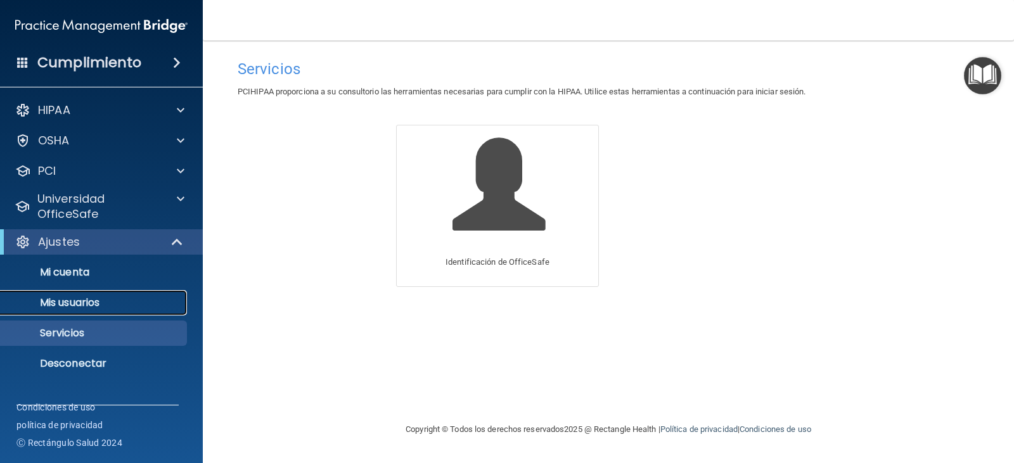
click at [79, 309] on font "Mis usuarios" at bounding box center [70, 302] width 60 height 15
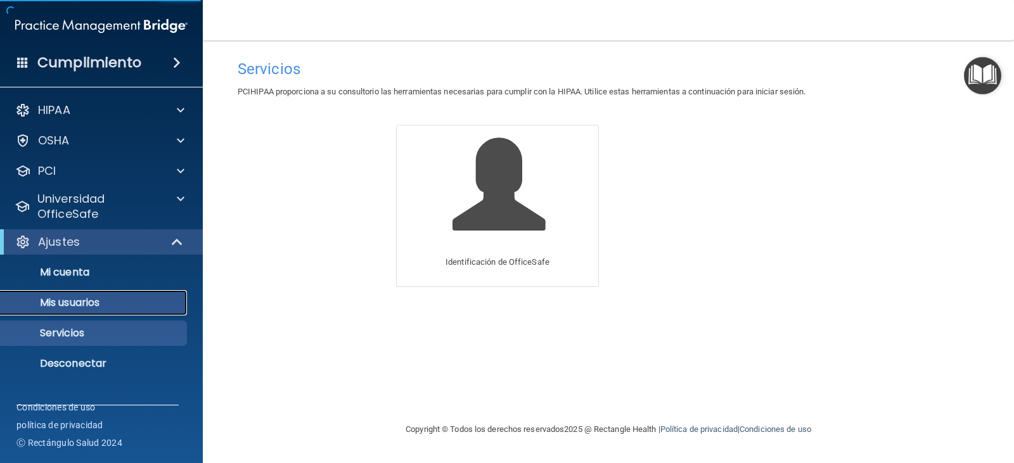
select select "20"
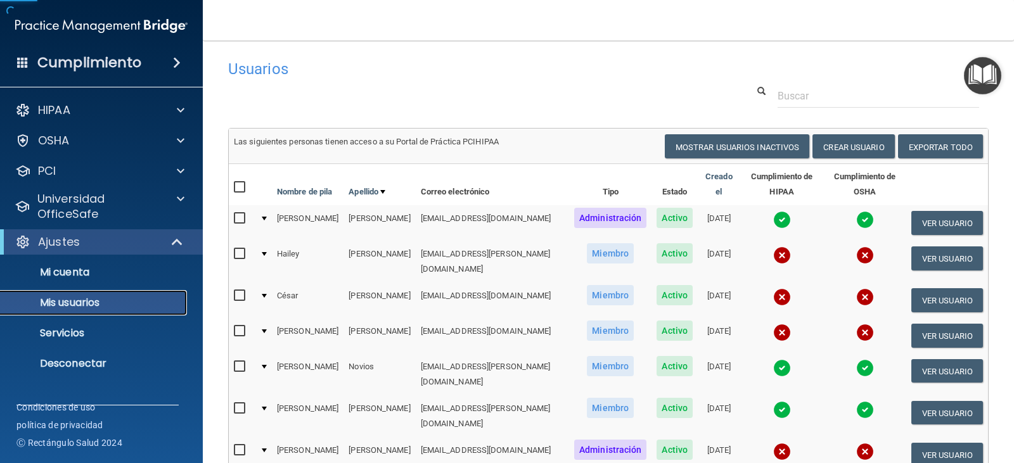
scroll to position [63, 0]
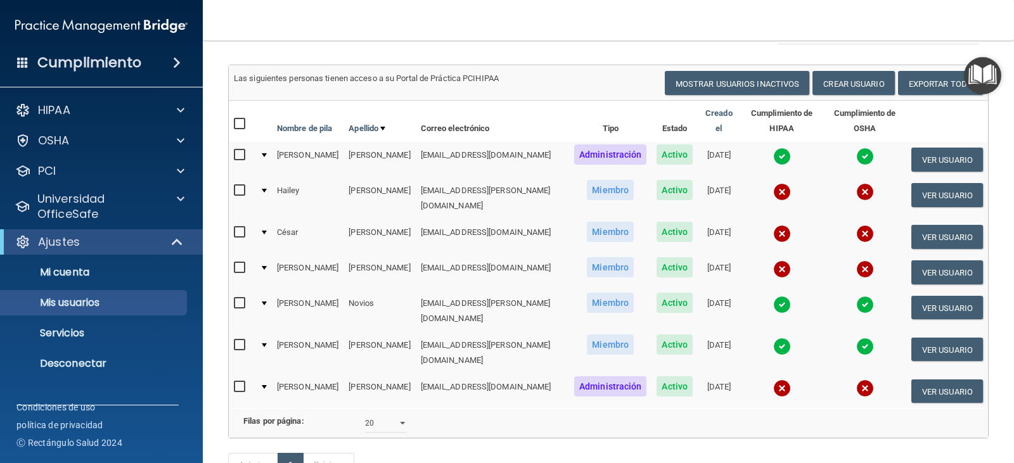
click at [773, 380] on img at bounding box center [782, 389] width 18 height 18
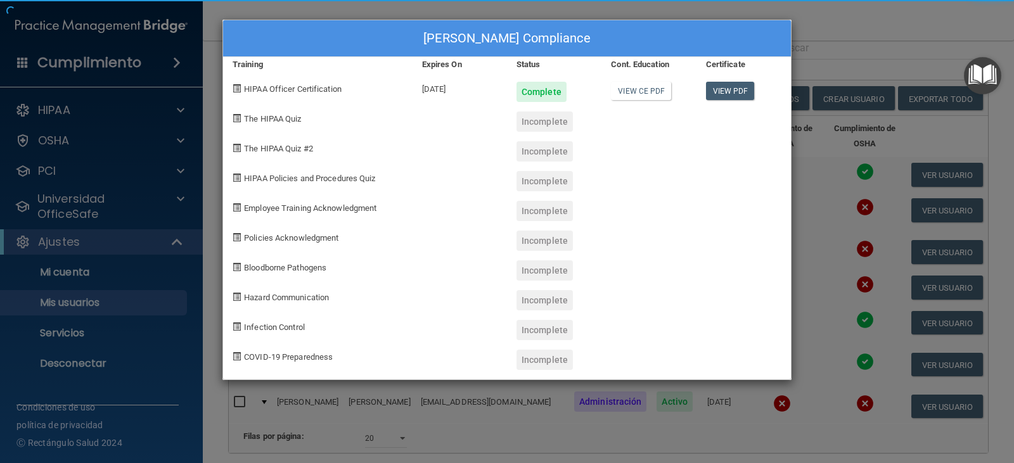
click at [762, 381] on div "Alejandra Oyuela's Compliance Training Expires On Status Cont. Education Certif…" at bounding box center [507, 231] width 1014 height 463
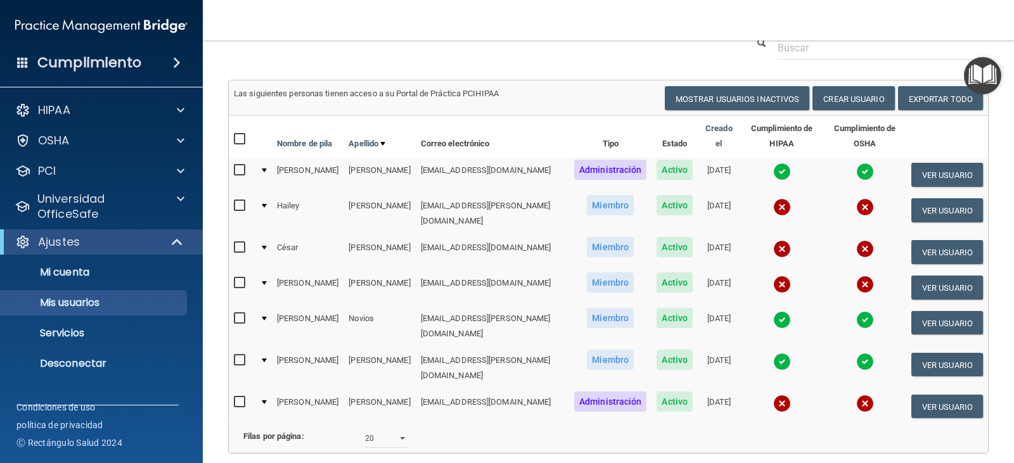
click at [773, 395] on img at bounding box center [782, 404] width 18 height 18
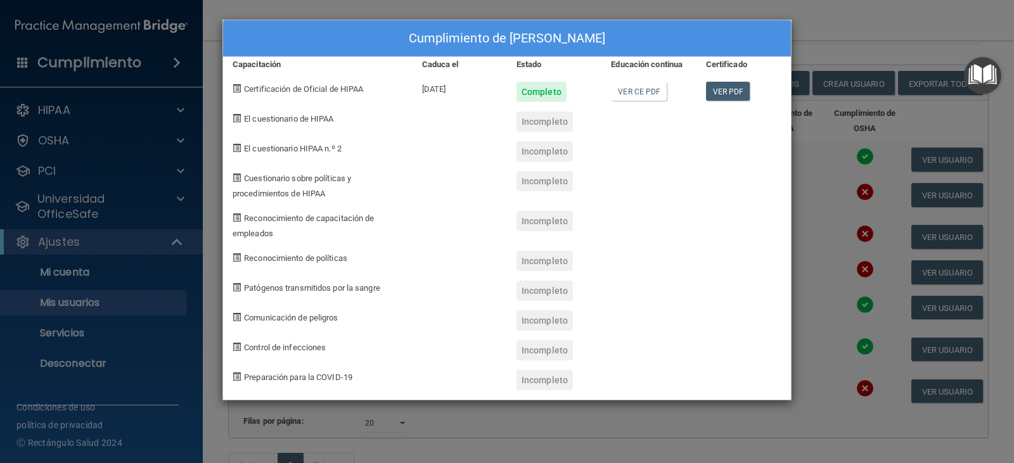
click at [832, 47] on div "Cumplimiento de Alejandra Oyuela Capacitación Caduca el Estado Educación contin…" at bounding box center [507, 231] width 1014 height 463
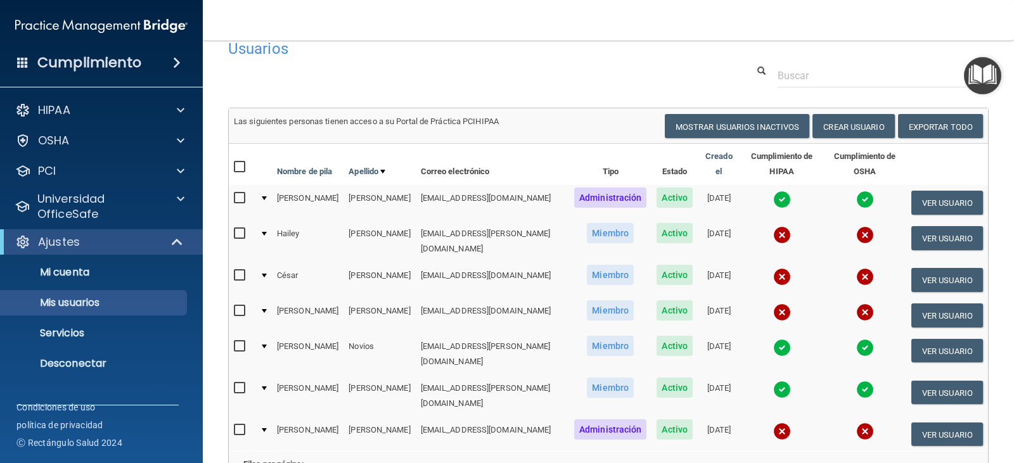
scroll to position [0, 0]
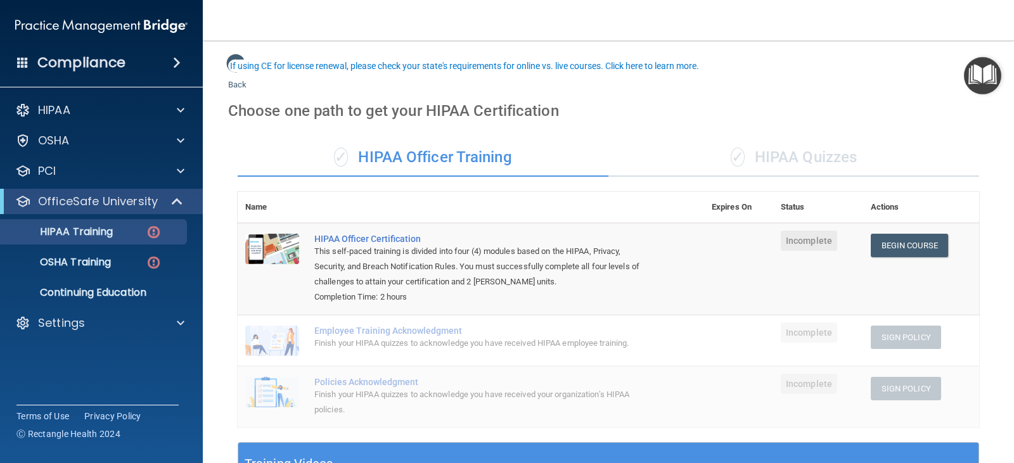
scroll to position [63, 0]
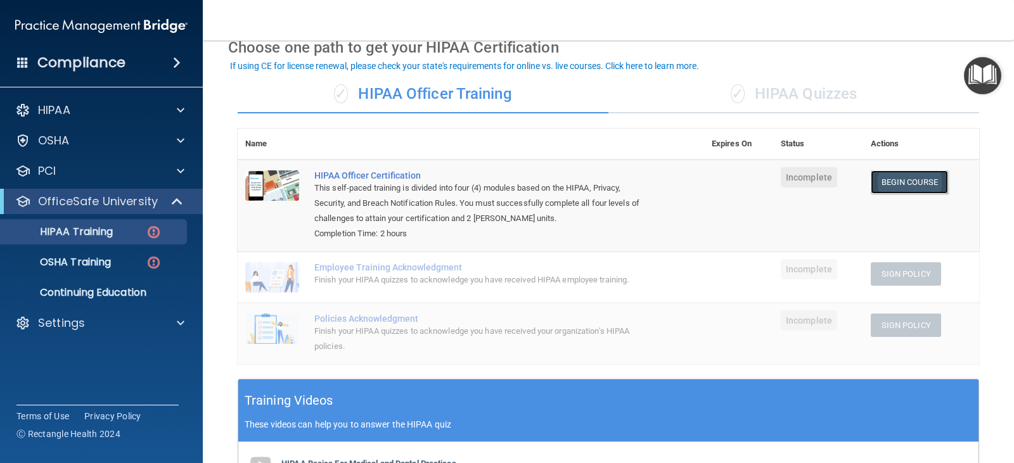
click at [883, 179] on link "Begin Course" at bounding box center [909, 182] width 77 height 23
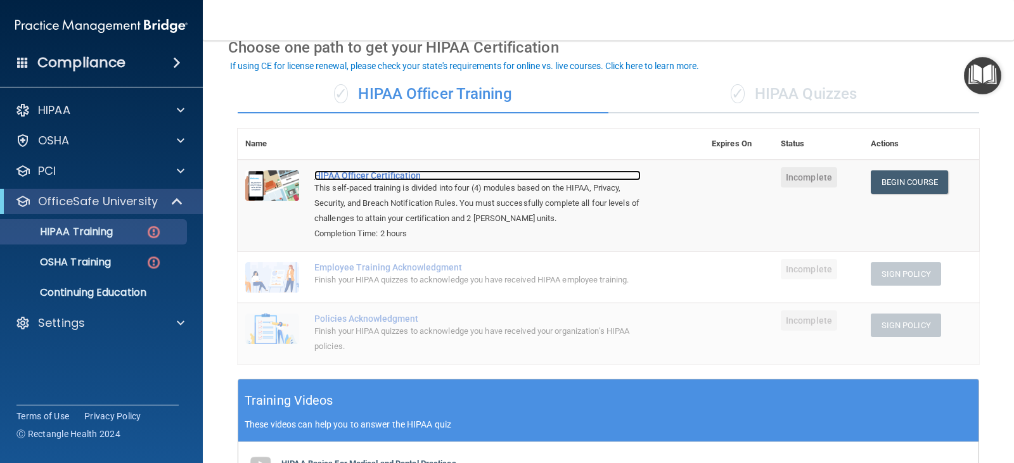
click at [387, 176] on div "HIPAA Officer Certification" at bounding box center [477, 176] width 326 height 10
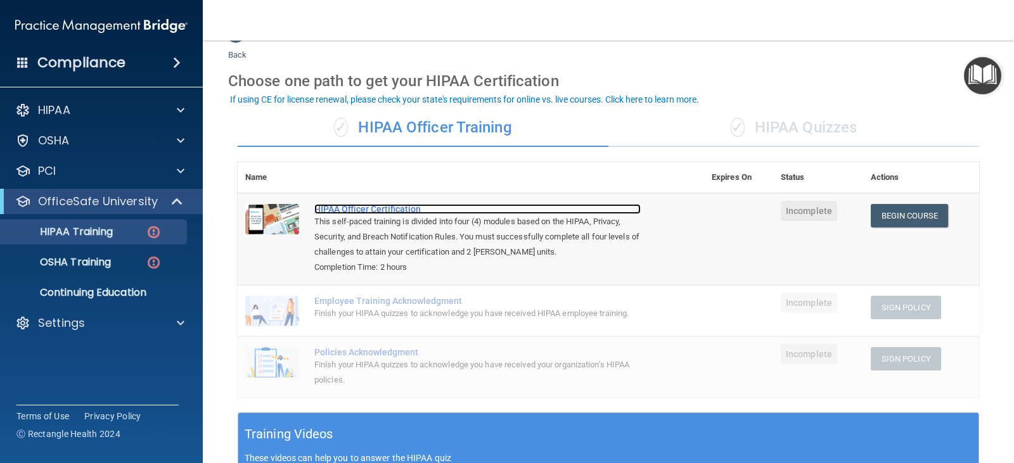
scroll to position [0, 0]
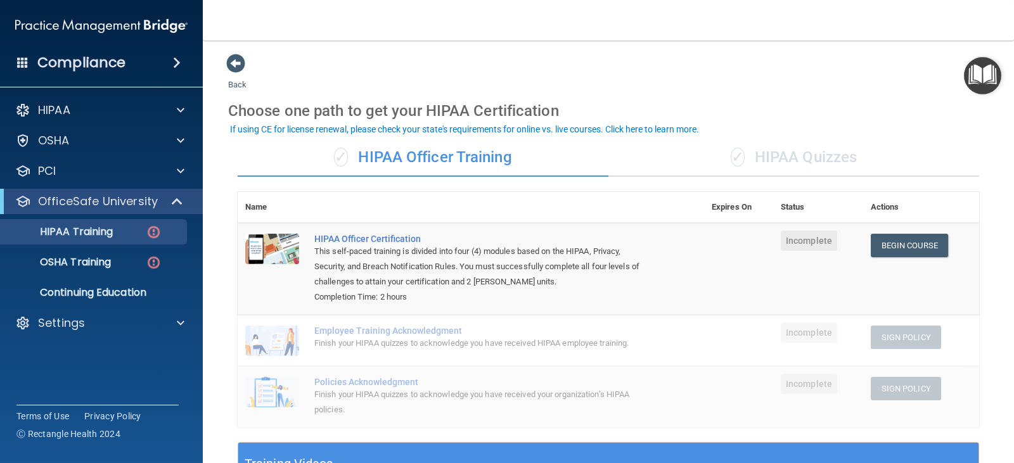
click at [454, 151] on div "✓ HIPAA Officer Training" at bounding box center [423, 158] width 371 height 38
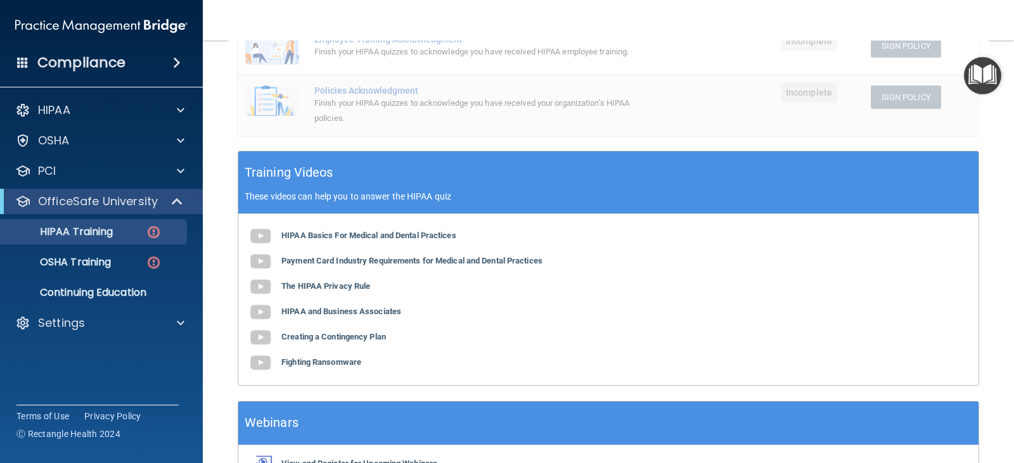
scroll to position [317, 0]
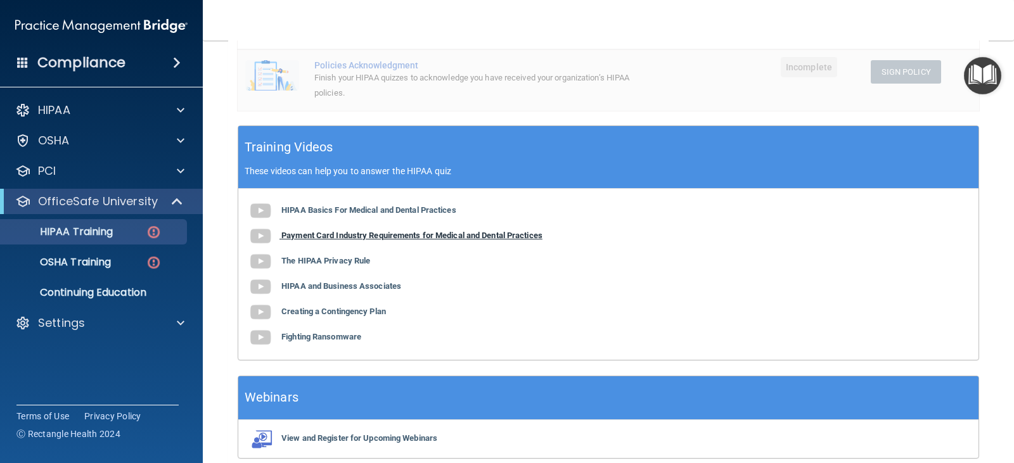
click at [321, 240] on b "Payment Card Industry Requirements for Medical and Dental Practices" at bounding box center [411, 236] width 261 height 10
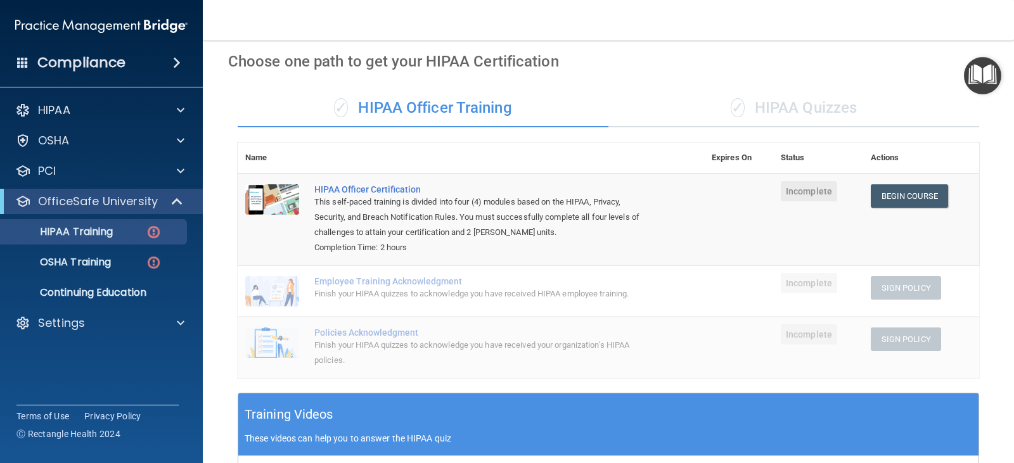
scroll to position [4, 0]
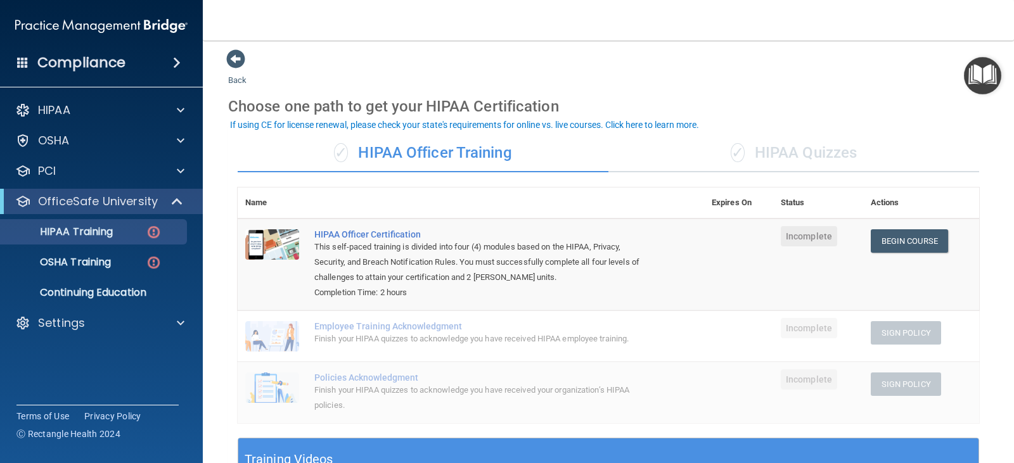
click at [783, 148] on div "✓ HIPAA Quizzes" at bounding box center [793, 153] width 371 height 38
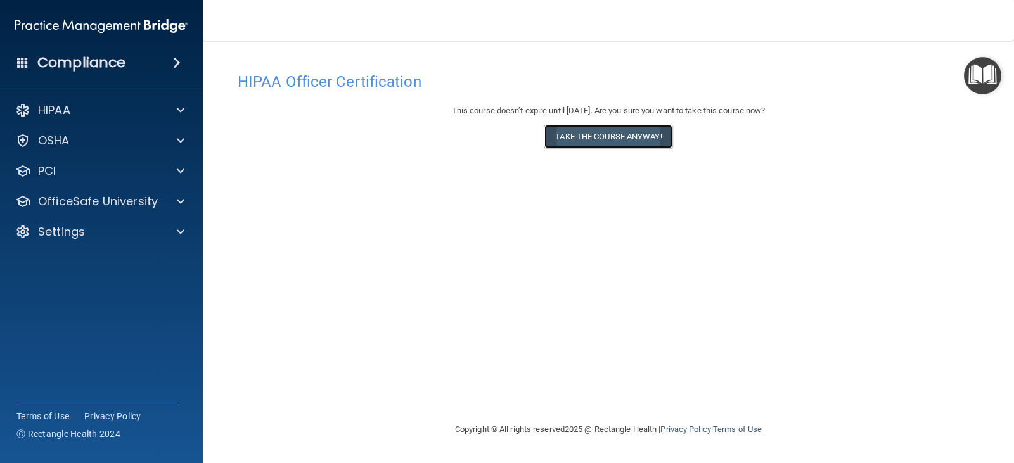
click at [593, 134] on button "Take the course anyway!" at bounding box center [607, 136] width 127 height 23
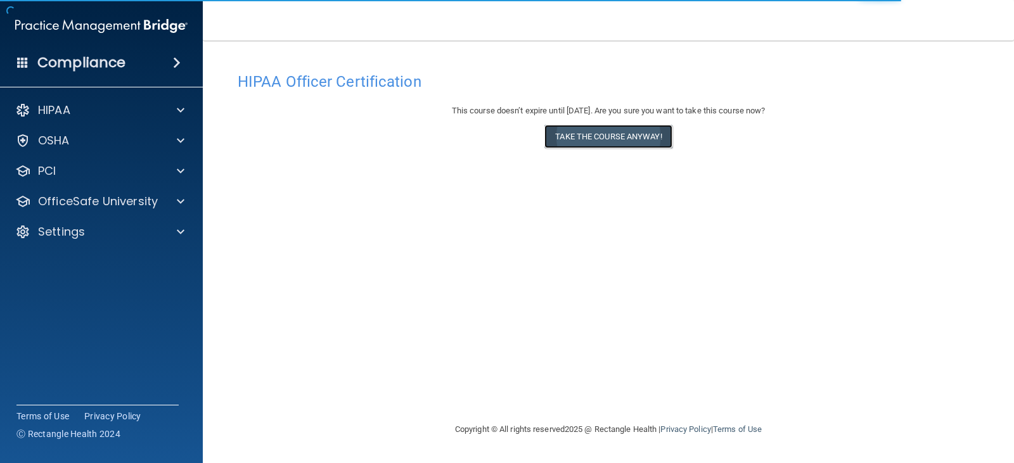
click at [610, 127] on button "Take the course anyway!" at bounding box center [607, 136] width 127 height 23
